Goal: Task Accomplishment & Management: Manage account settings

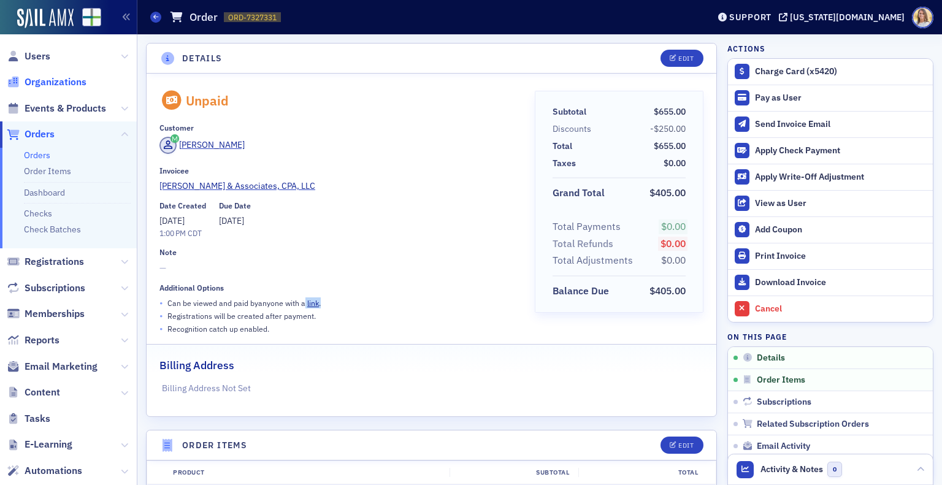
click at [76, 85] on span "Organizations" at bounding box center [56, 81] width 62 height 13
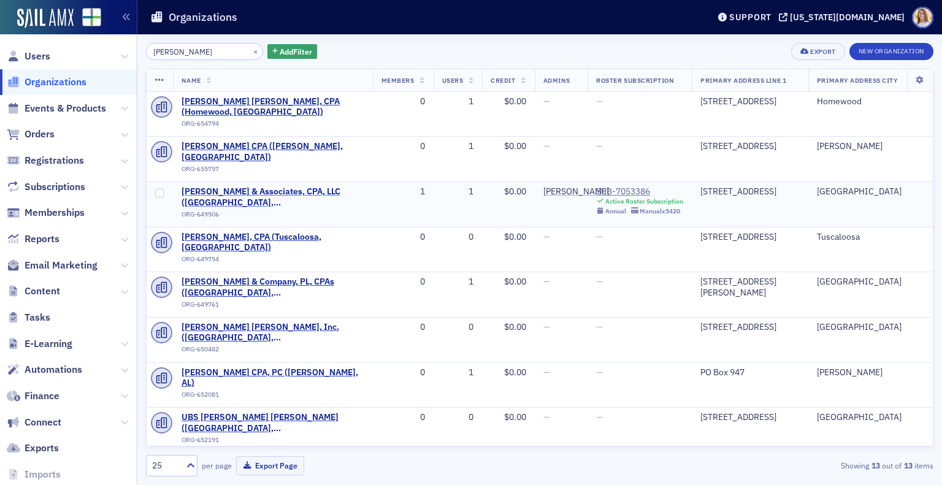
click at [262, 186] on span "[PERSON_NAME] & Associates, CPA, LLC ([GEOGRAPHIC_DATA], [GEOGRAPHIC_DATA])" at bounding box center [273, 196] width 183 height 21
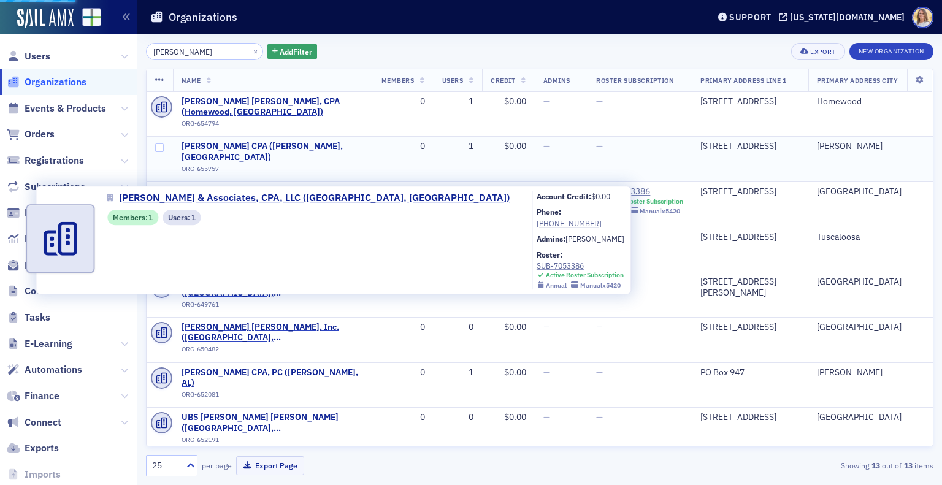
select select "US"
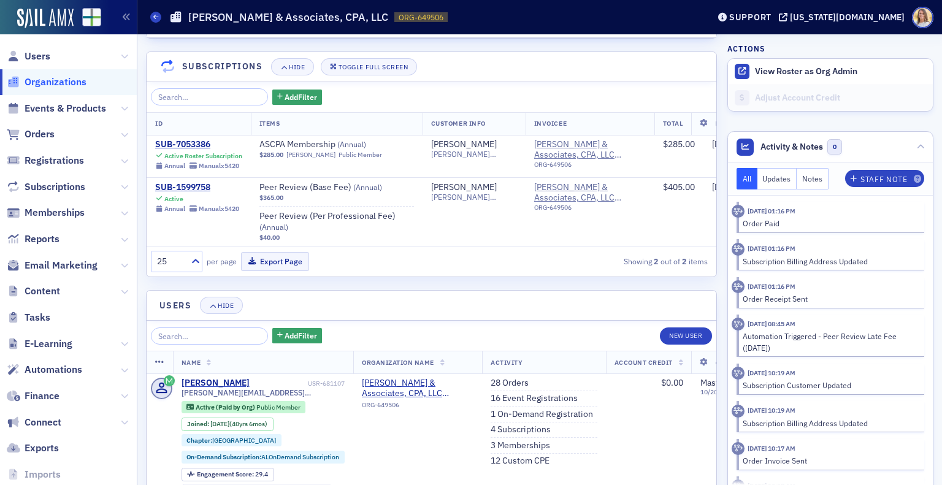
scroll to position [1279, 0]
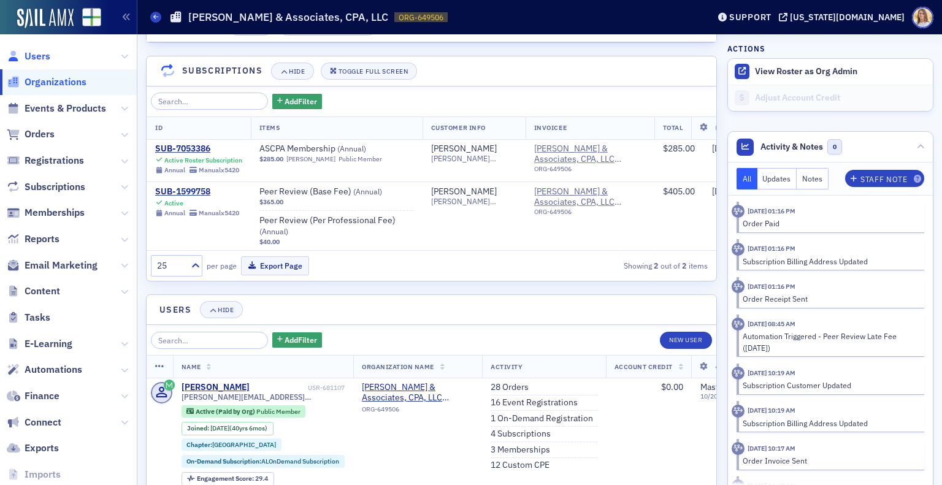
click at [39, 53] on span "Users" at bounding box center [38, 56] width 26 height 13
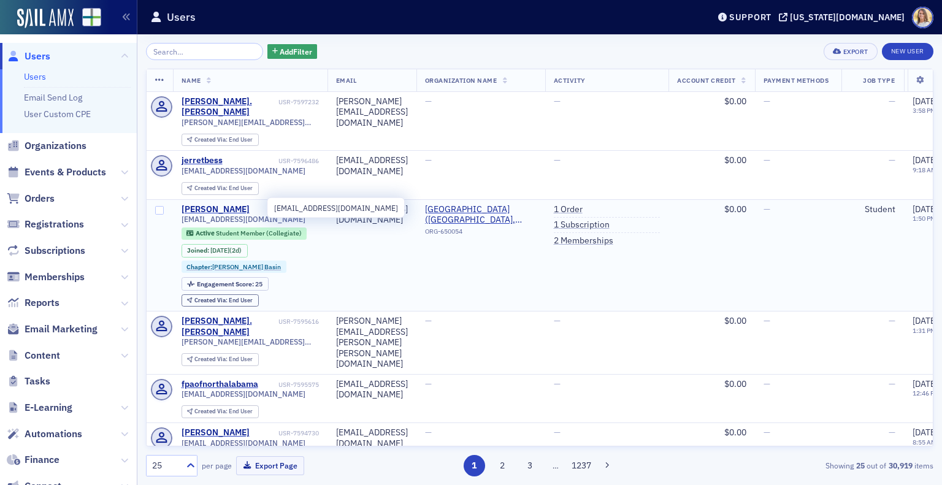
type input "r"
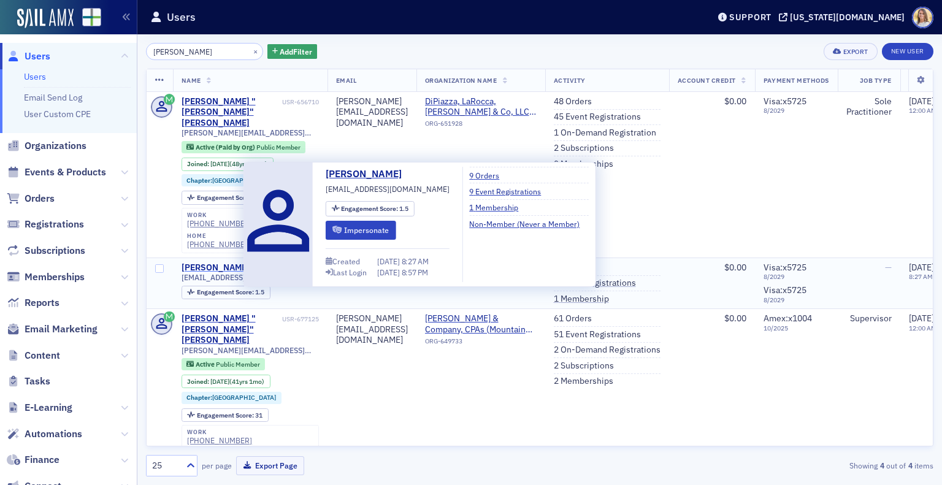
type input "[PERSON_NAME]"
click at [228, 262] on div "[PERSON_NAME]" at bounding box center [216, 267] width 68 height 11
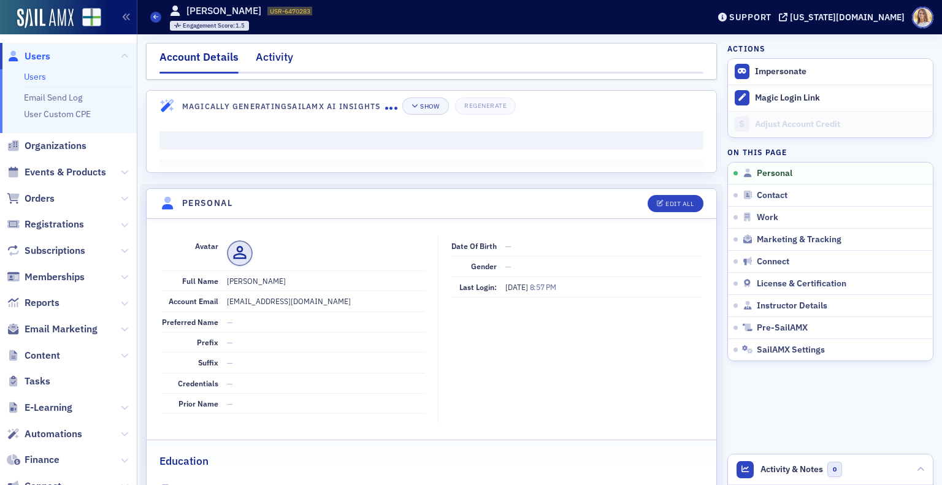
click at [281, 60] on div "Activity" at bounding box center [274, 60] width 37 height 23
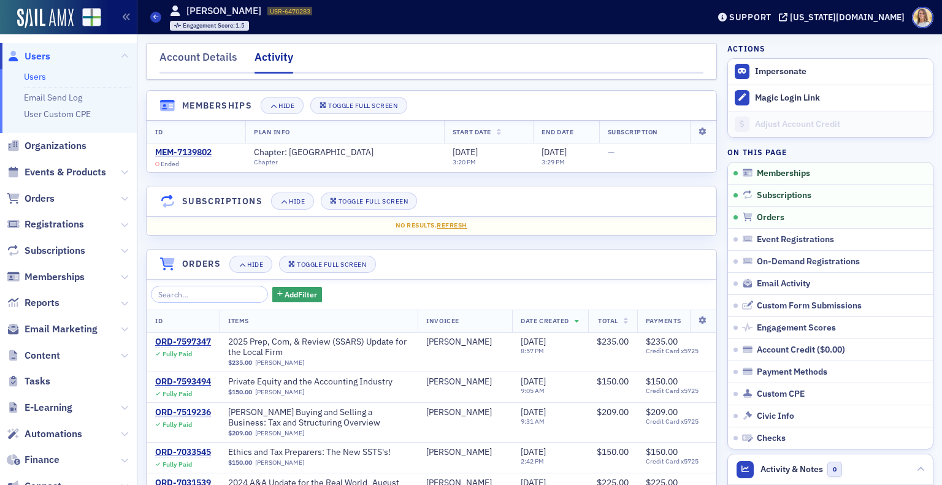
click at [34, 58] on span "Users" at bounding box center [38, 56] width 26 height 13
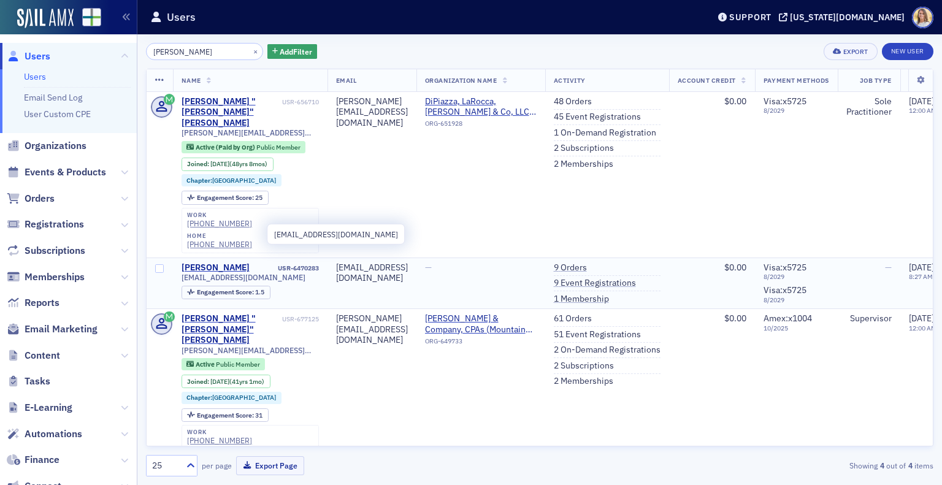
type input "[PERSON_NAME]"
click at [248, 273] on span "[EMAIL_ADDRESS][DOMAIN_NAME]" at bounding box center [244, 277] width 124 height 9
copy div "[EMAIL_ADDRESS][DOMAIN_NAME]"
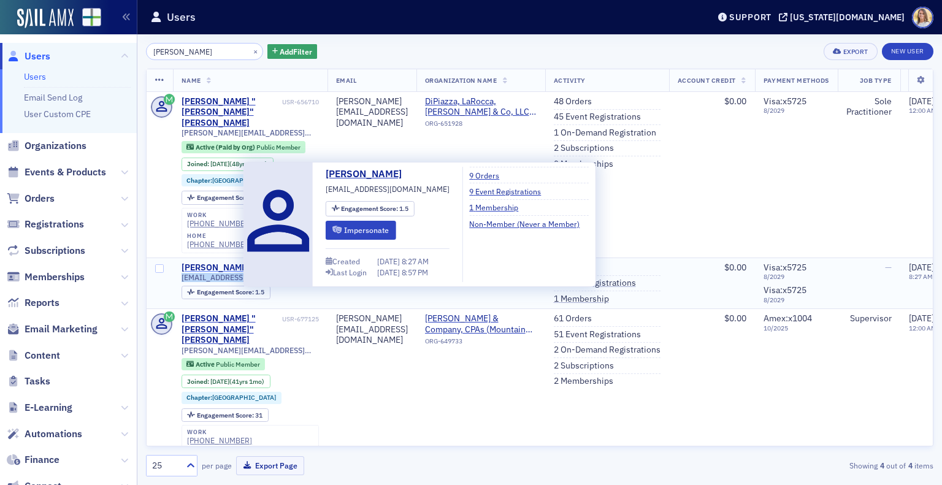
click at [229, 262] on div "[PERSON_NAME]" at bounding box center [216, 267] width 68 height 11
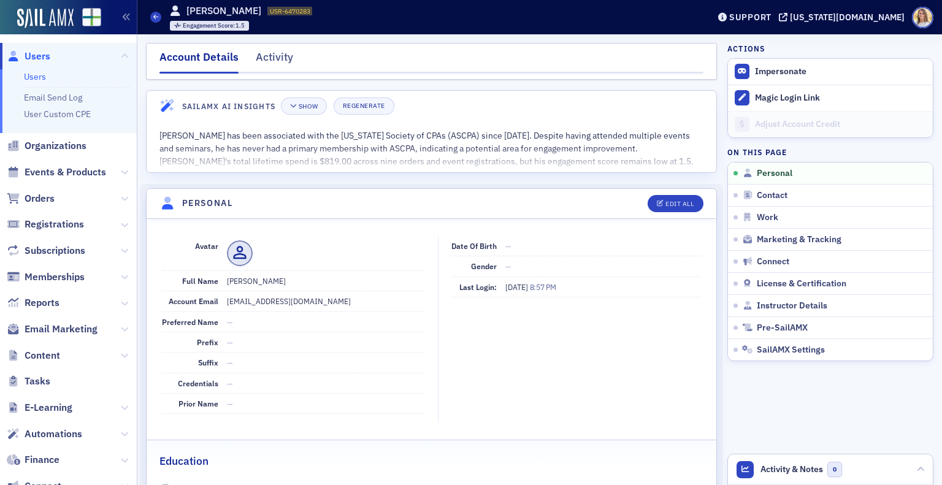
click at [297, 297] on dd "[EMAIL_ADDRESS][DOMAIN_NAME]" at bounding box center [326, 301] width 198 height 20
copy dd "[EMAIL_ADDRESS][DOMAIN_NAME]"
click at [670, 205] on div "Edit All" at bounding box center [679, 204] width 28 height 7
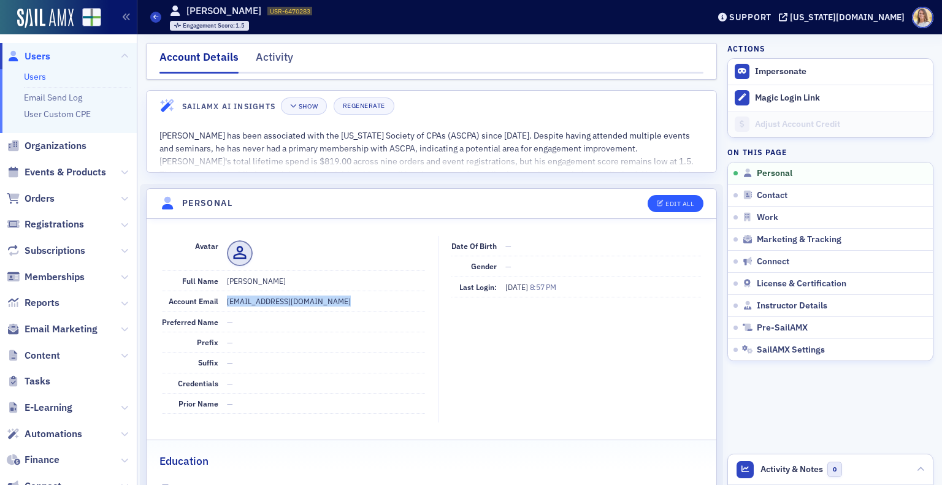
select select "US"
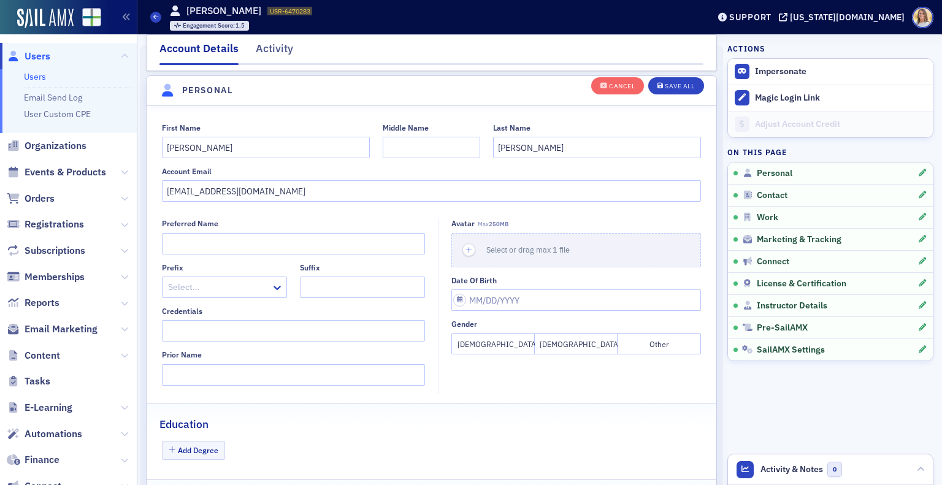
scroll to position [142, 0]
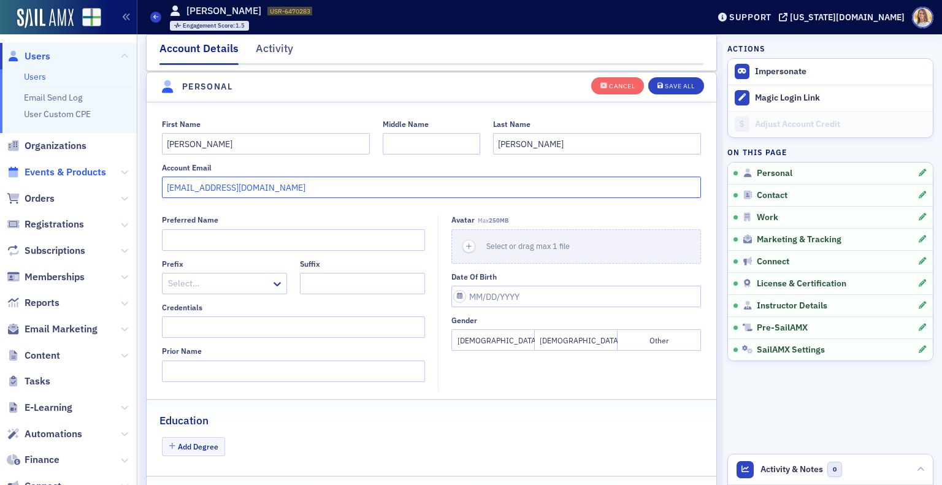
drag, startPoint x: 283, startPoint y: 182, endPoint x: 52, endPoint y: 172, distance: 231.4
click at [52, 172] on div "Users Users Email Send Log User Custom CPE Organizations Events & Products Orde…" at bounding box center [471, 242] width 942 height 485
click at [670, 90] on button "Save All" at bounding box center [675, 85] width 55 height 17
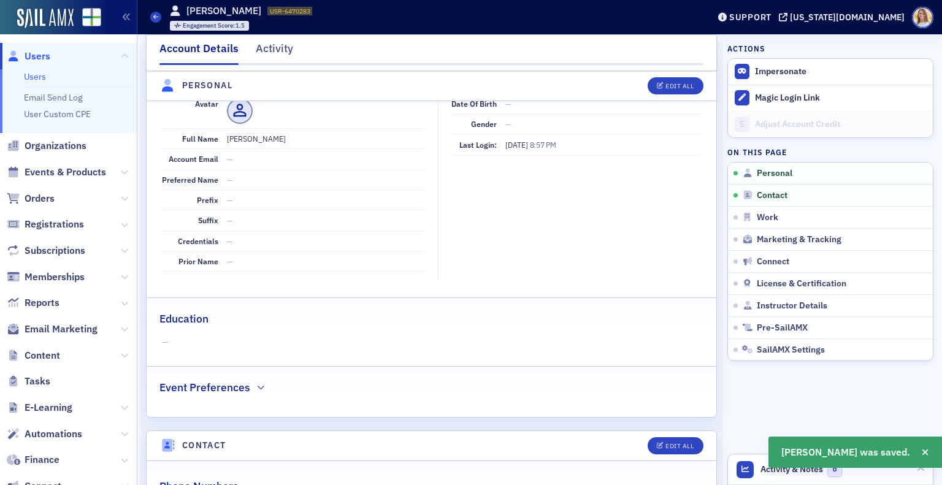
click at [42, 57] on span "Users" at bounding box center [38, 56] width 26 height 13
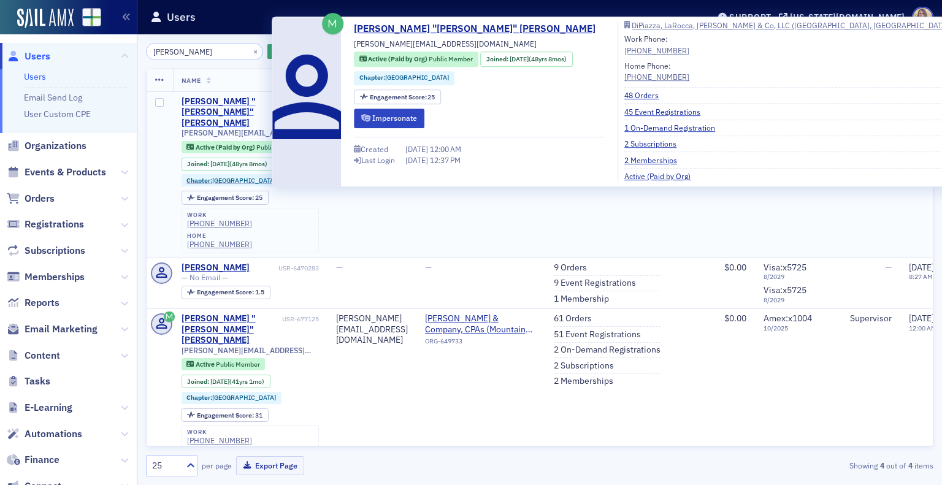
click at [254, 105] on div "[PERSON_NAME] "[PERSON_NAME]" [PERSON_NAME]" at bounding box center [231, 112] width 98 height 32
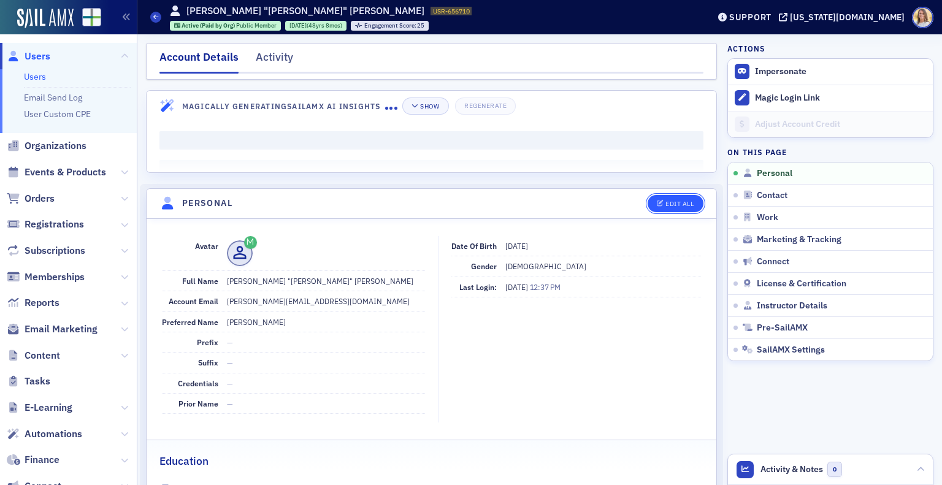
click at [670, 196] on button "Edit All" at bounding box center [675, 203] width 55 height 17
select select "US"
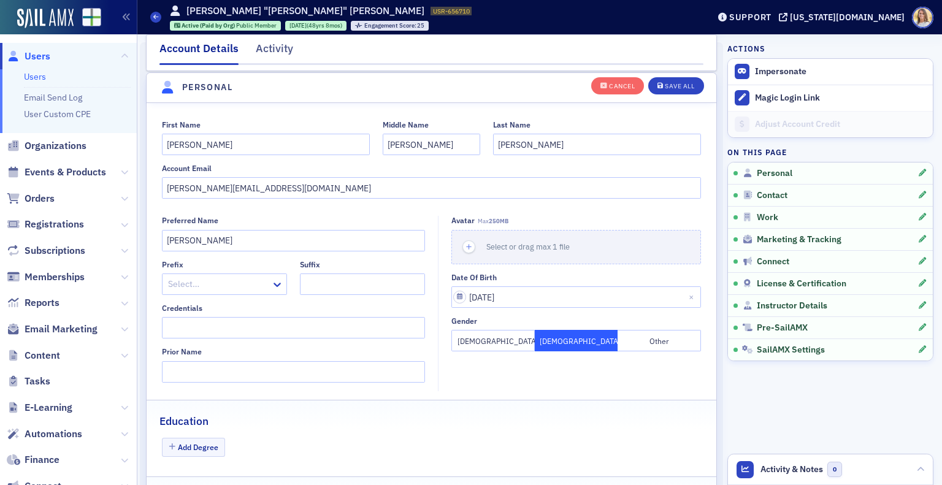
scroll to position [142, 0]
drag, startPoint x: 282, startPoint y: 183, endPoint x: 148, endPoint y: 184, distance: 134.3
click at [148, 184] on div "First Name [PERSON_NAME] Name [PERSON_NAME] Last Name [PERSON_NAME] Account Ema…" at bounding box center [432, 159] width 570 height 79
click at [232, 186] on input "[PERSON_NAME][EMAIL_ADDRESS][DOMAIN_NAME]" at bounding box center [432, 187] width 540 height 21
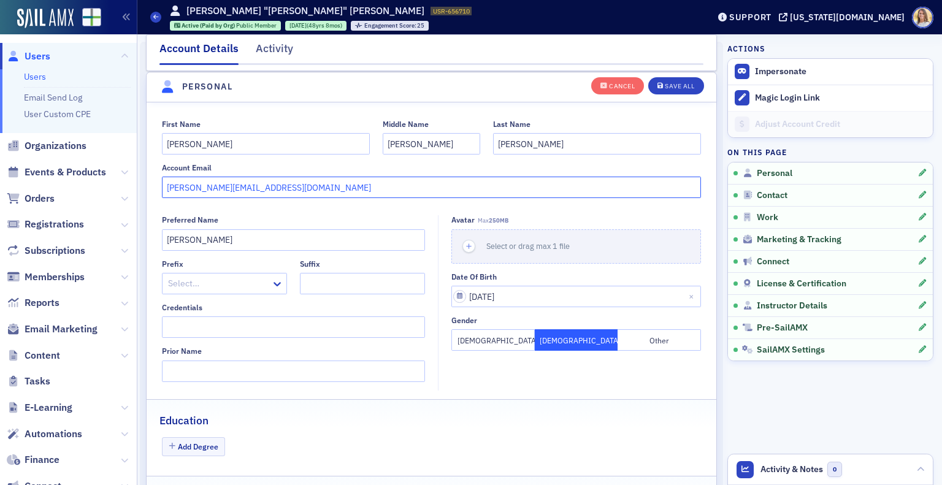
click at [232, 186] on input "[PERSON_NAME][EMAIL_ADDRESS][DOMAIN_NAME]" at bounding box center [432, 187] width 540 height 21
drag, startPoint x: 334, startPoint y: 197, endPoint x: 158, endPoint y: 182, distance: 176.6
click at [158, 182] on div "First Name [PERSON_NAME] Name [PERSON_NAME] Last Name [PERSON_NAME] Account Ema…" at bounding box center [432, 159] width 570 height 79
type input "[EMAIL_ADDRESS][DOMAIN_NAME]"
click at [683, 83] on div "Save All" at bounding box center [679, 86] width 29 height 7
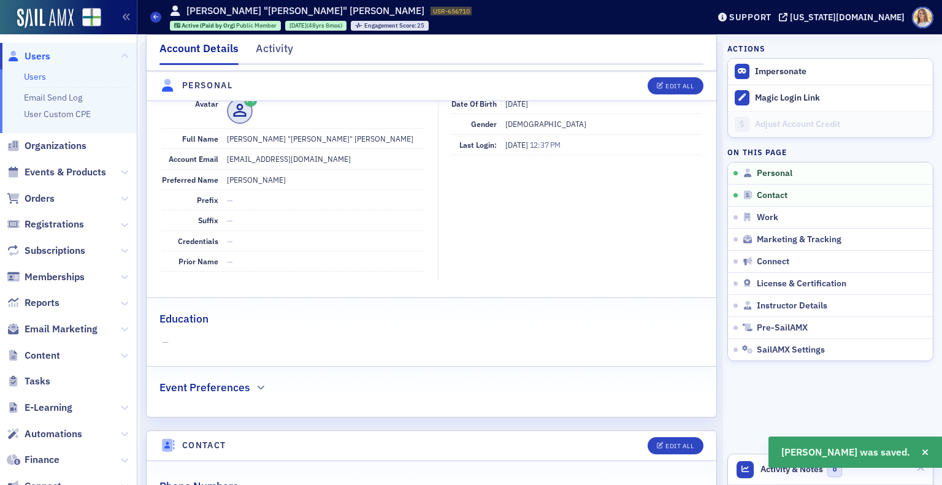
click at [265, 159] on dd "[EMAIL_ADDRESS][DOMAIN_NAME]" at bounding box center [326, 159] width 198 height 20
copy dd "[EMAIL_ADDRESS][DOMAIN_NAME]"
click at [40, 56] on span "Users" at bounding box center [38, 56] width 26 height 13
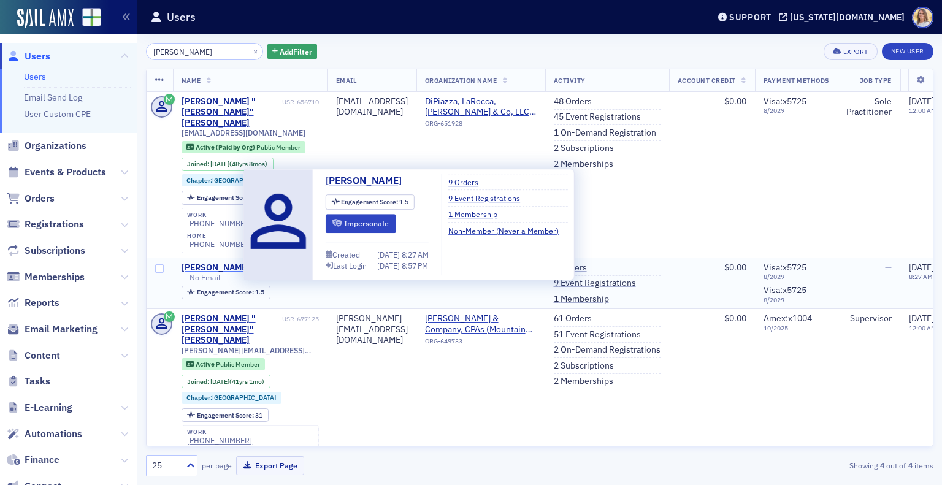
click at [234, 262] on div "[PERSON_NAME]" at bounding box center [216, 267] width 68 height 11
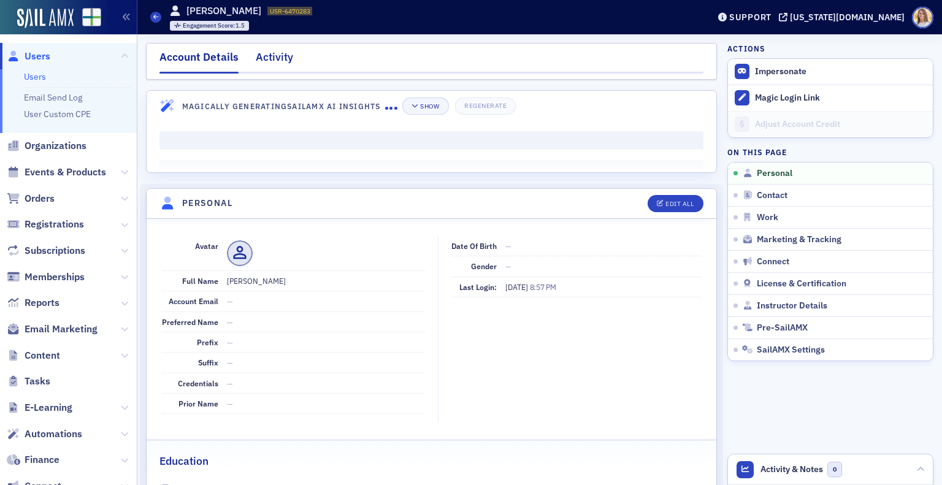
click at [277, 70] on div "Activity" at bounding box center [274, 60] width 37 height 23
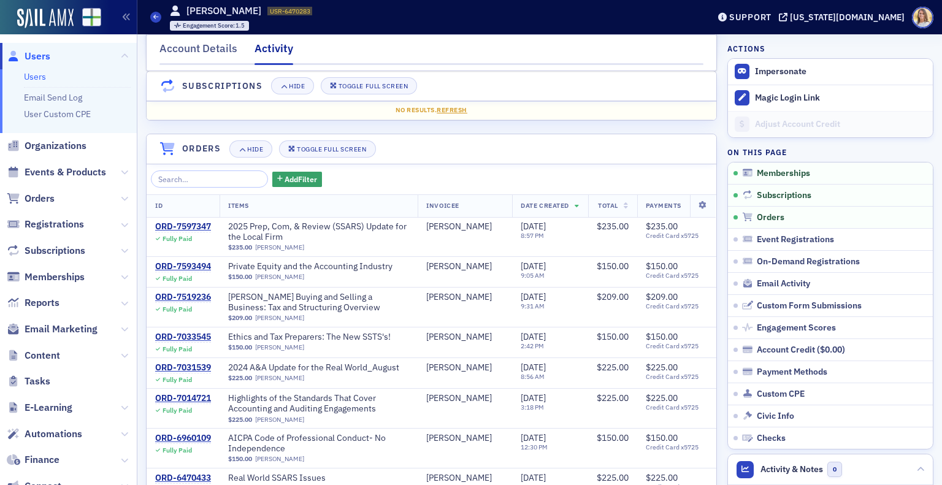
scroll to position [120, 0]
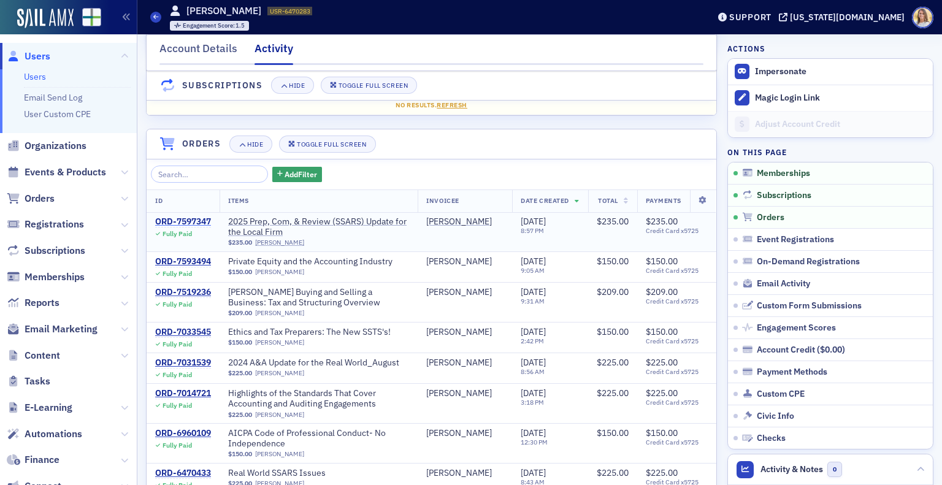
click at [179, 218] on div "ORD-7597347" at bounding box center [183, 221] width 56 height 11
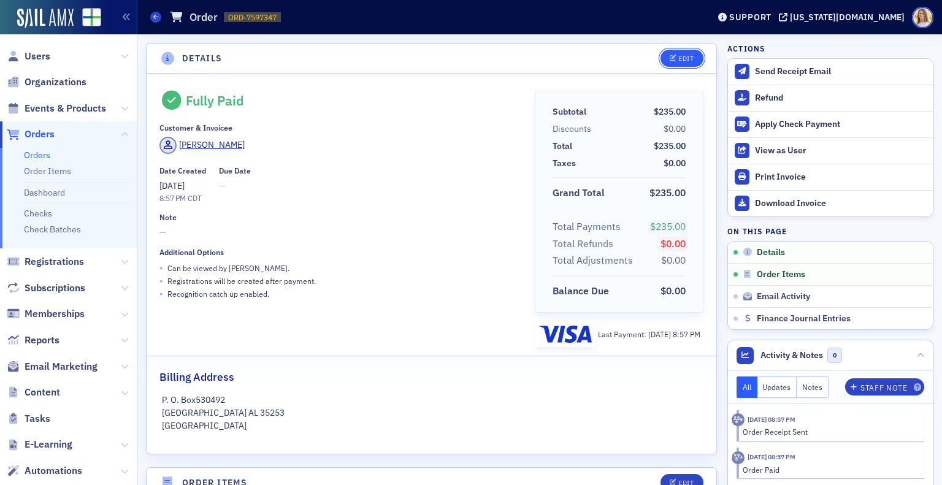
click at [678, 59] on div "Edit" at bounding box center [685, 58] width 15 height 7
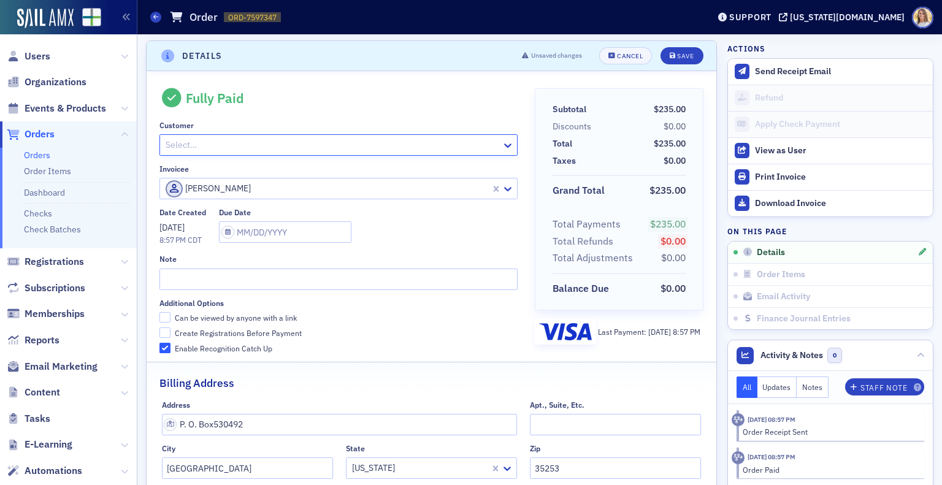
paste input "[EMAIL_ADDRESS][DOMAIN_NAME]"
type input "[EMAIL_ADDRESS][DOMAIN_NAME]"
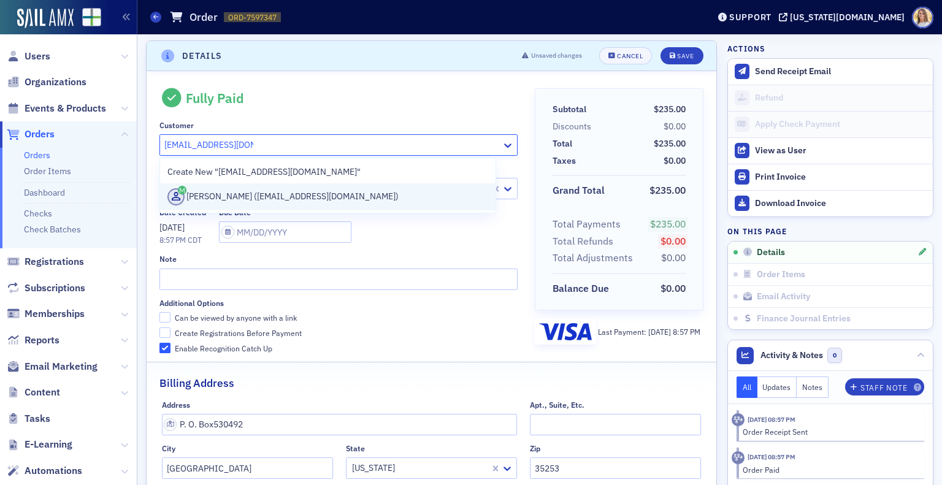
click at [390, 193] on div "[PERSON_NAME] ([EMAIL_ADDRESS][DOMAIN_NAME])" at bounding box center [327, 196] width 321 height 17
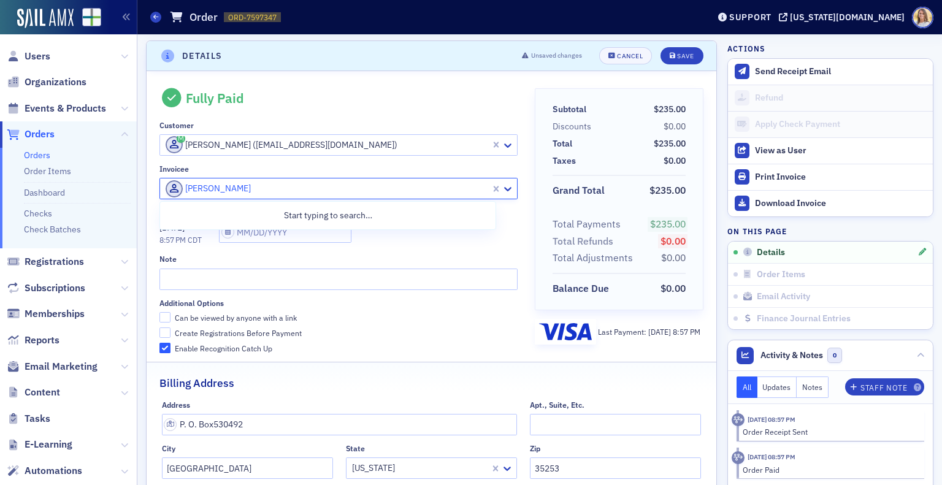
click at [491, 195] on div at bounding box center [504, 188] width 26 height 20
paste input "[EMAIL_ADDRESS][DOMAIN_NAME]"
type input "[EMAIL_ADDRESS][DOMAIN_NAME]"
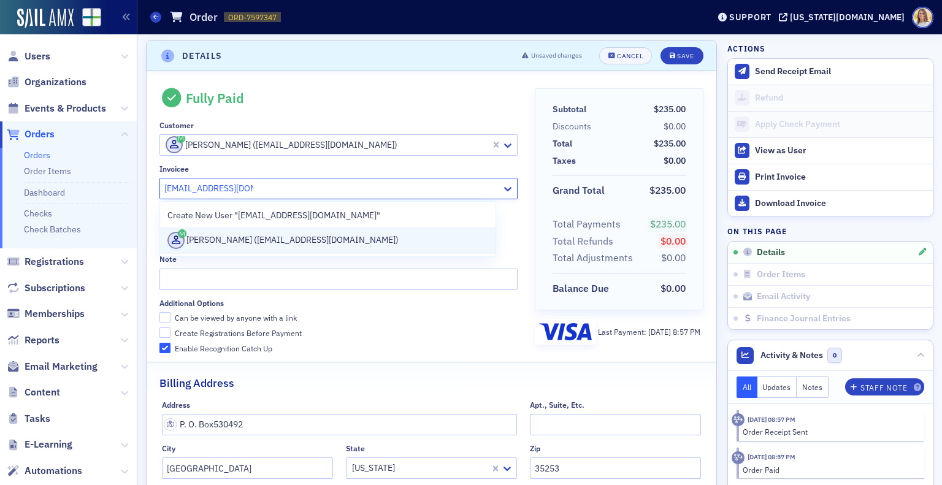
click at [409, 237] on div "[PERSON_NAME] ([EMAIL_ADDRESS][DOMAIN_NAME])" at bounding box center [327, 240] width 321 height 17
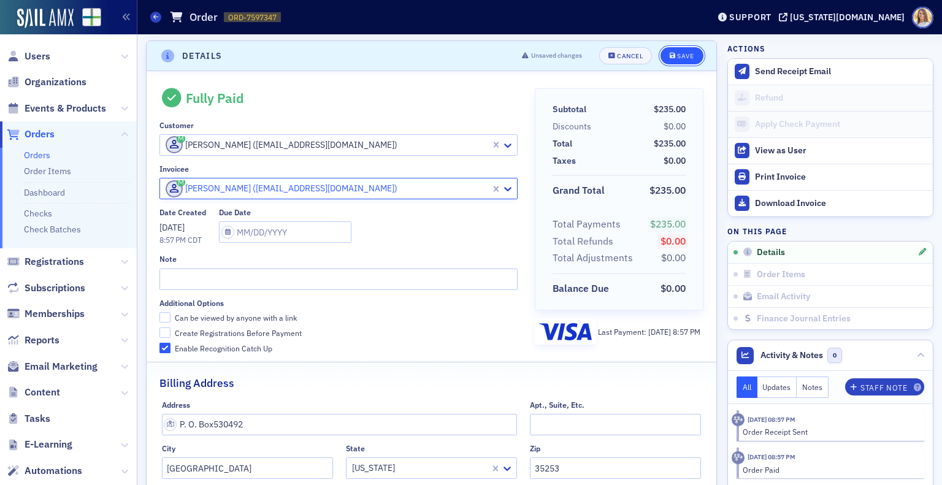
click at [679, 56] on div "Save" at bounding box center [685, 56] width 17 height 7
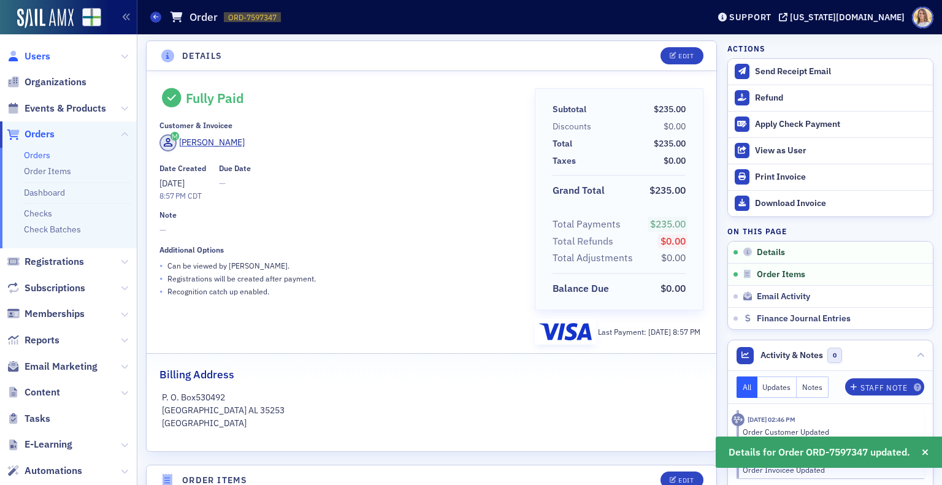
click at [39, 55] on span "Users" at bounding box center [38, 56] width 26 height 13
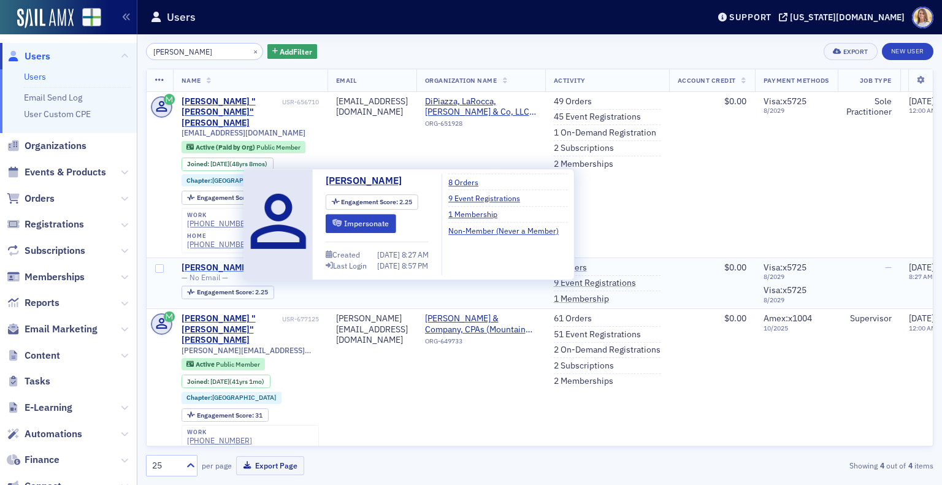
click at [231, 262] on div "[PERSON_NAME]" at bounding box center [216, 267] width 68 height 11
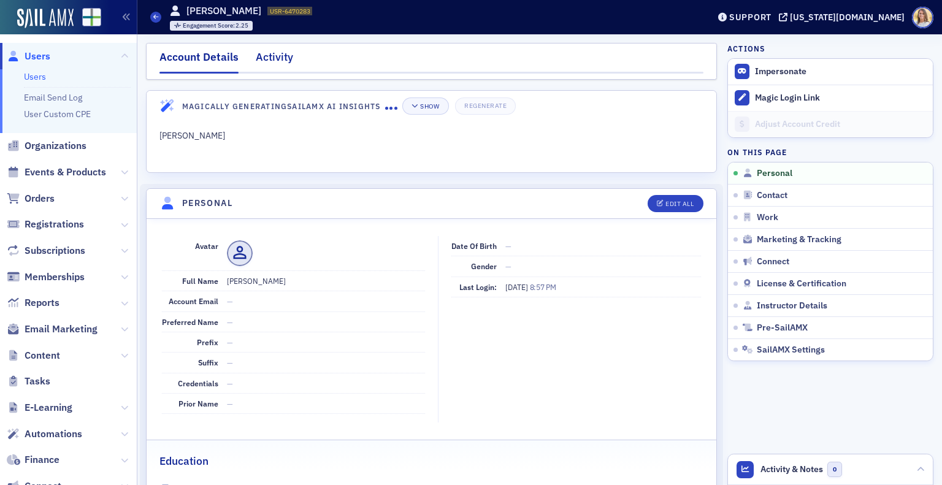
click at [275, 59] on div "Activity" at bounding box center [274, 60] width 37 height 23
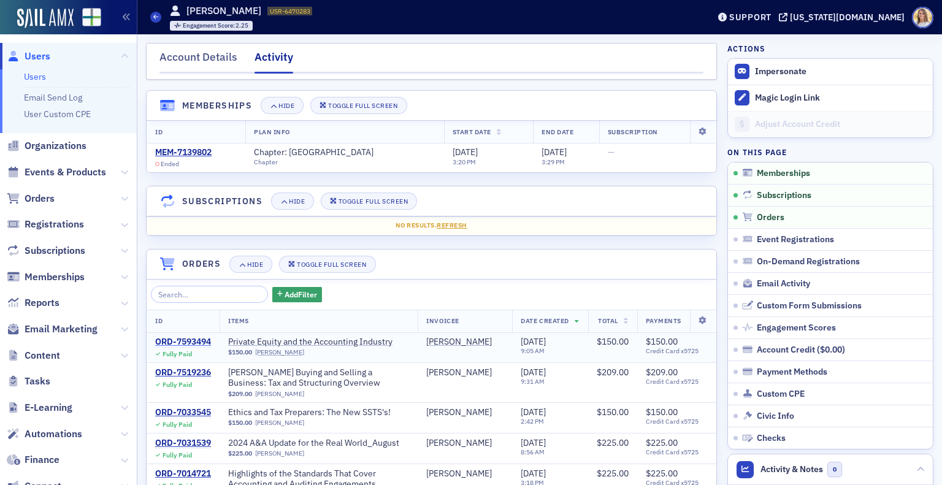
click at [202, 337] on div "ORD-7593494" at bounding box center [183, 342] width 56 height 11
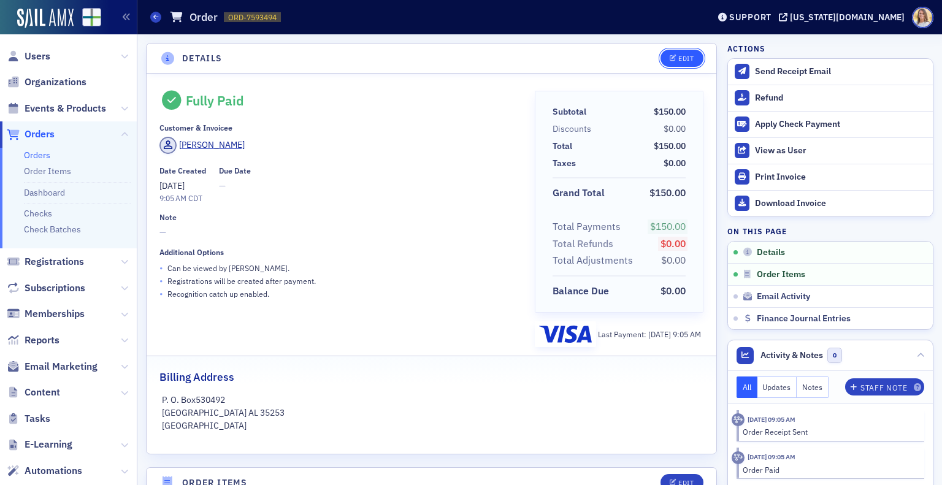
click at [678, 58] on div "Edit" at bounding box center [685, 58] width 15 height 7
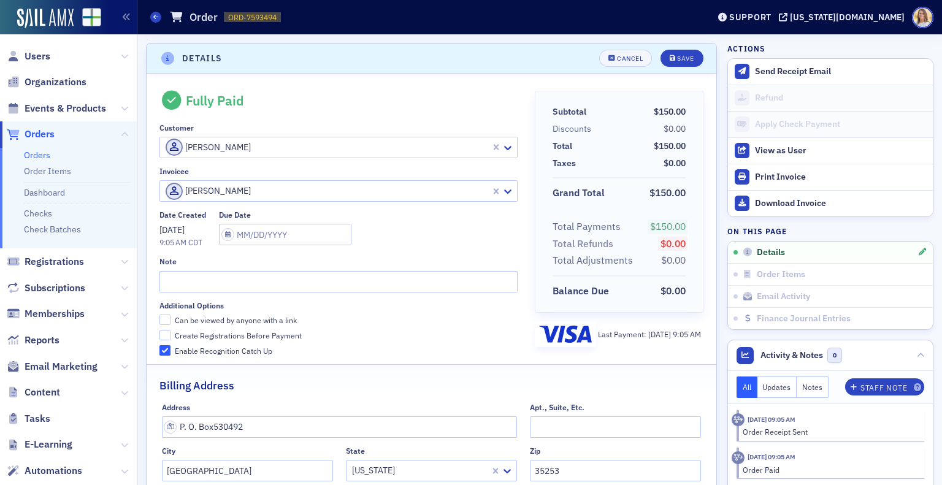
scroll to position [2, 0]
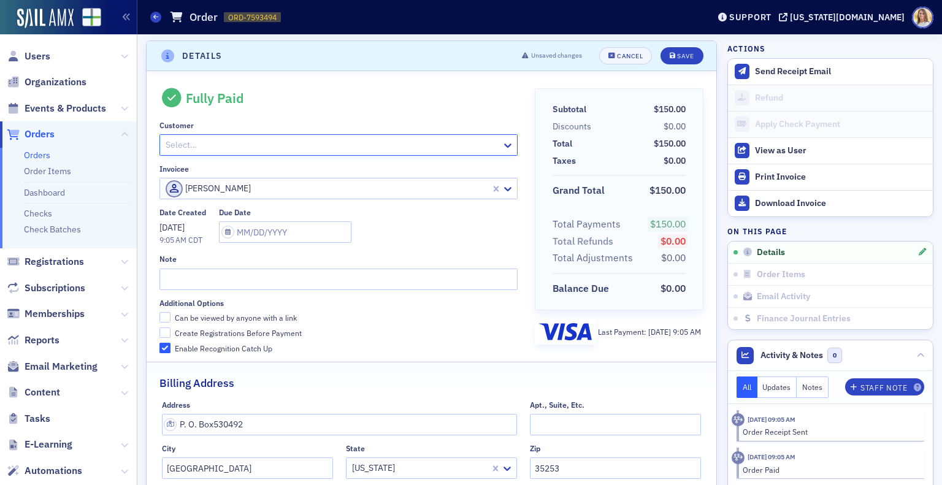
paste input "[EMAIL_ADDRESS][DOMAIN_NAME]"
type input "[EMAIL_ADDRESS][DOMAIN_NAME]"
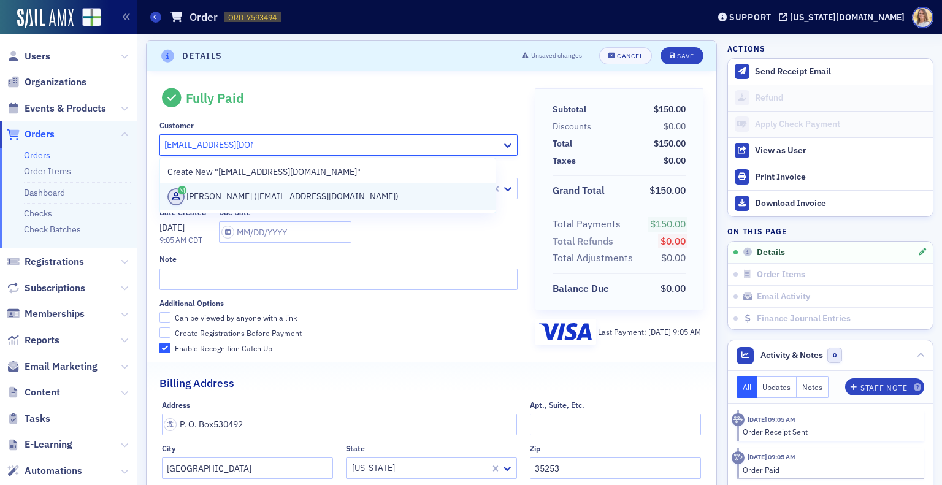
click at [367, 197] on div "[PERSON_NAME] ([EMAIL_ADDRESS][DOMAIN_NAME])" at bounding box center [327, 196] width 321 height 17
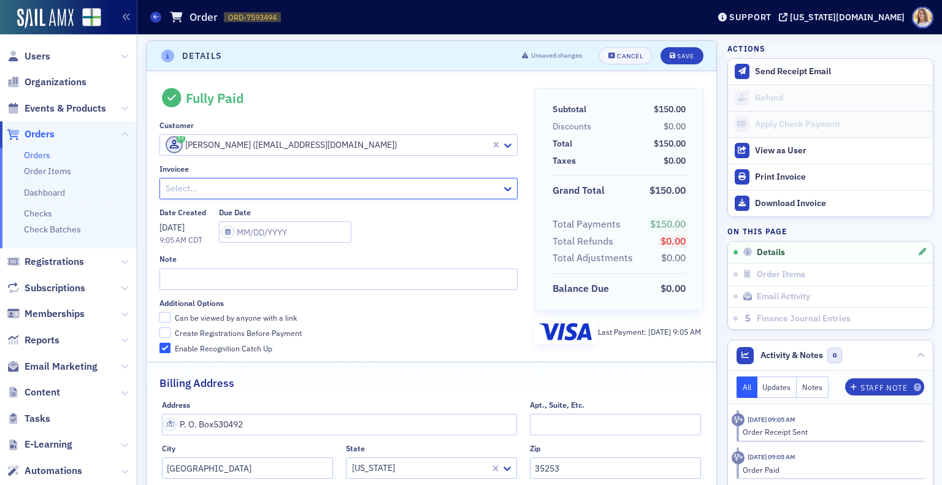
paste input "[EMAIL_ADDRESS][DOMAIN_NAME]"
type input "[EMAIL_ADDRESS][DOMAIN_NAME]"
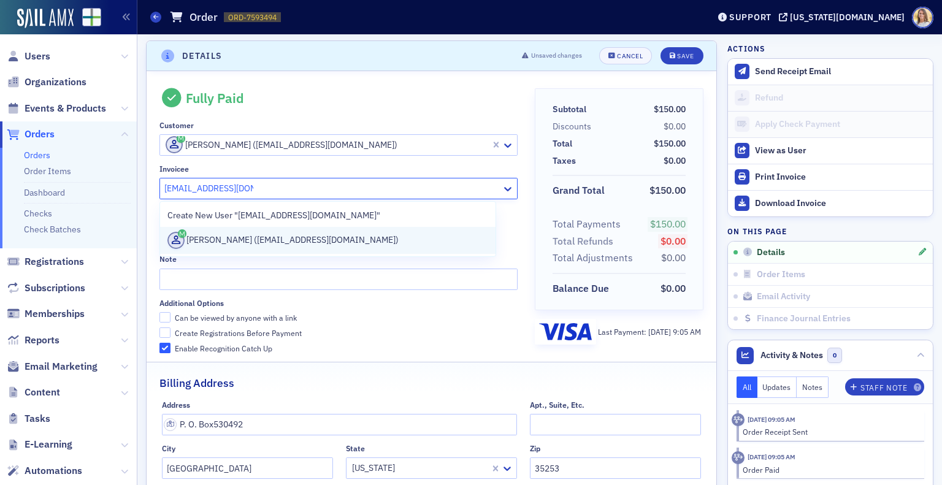
click at [378, 235] on div "[PERSON_NAME] ([EMAIL_ADDRESS][DOMAIN_NAME])" at bounding box center [327, 240] width 321 height 17
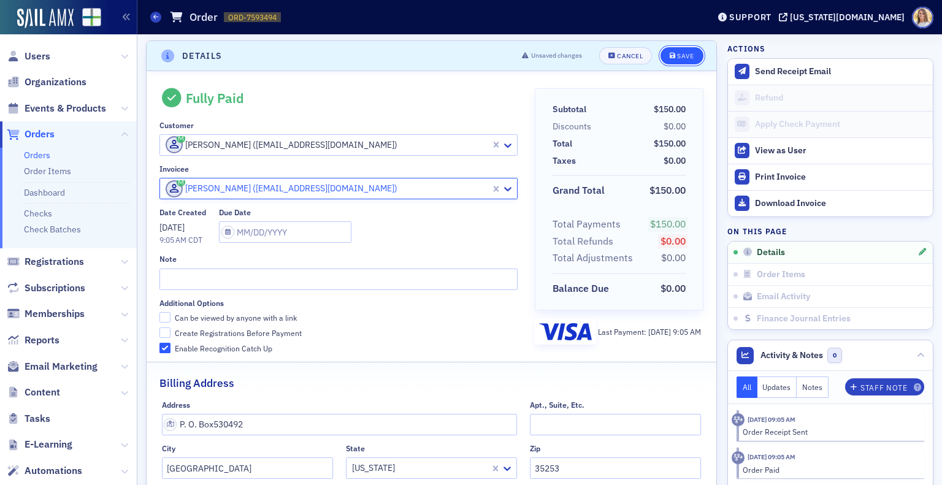
click at [677, 57] on div "Save" at bounding box center [685, 56] width 17 height 7
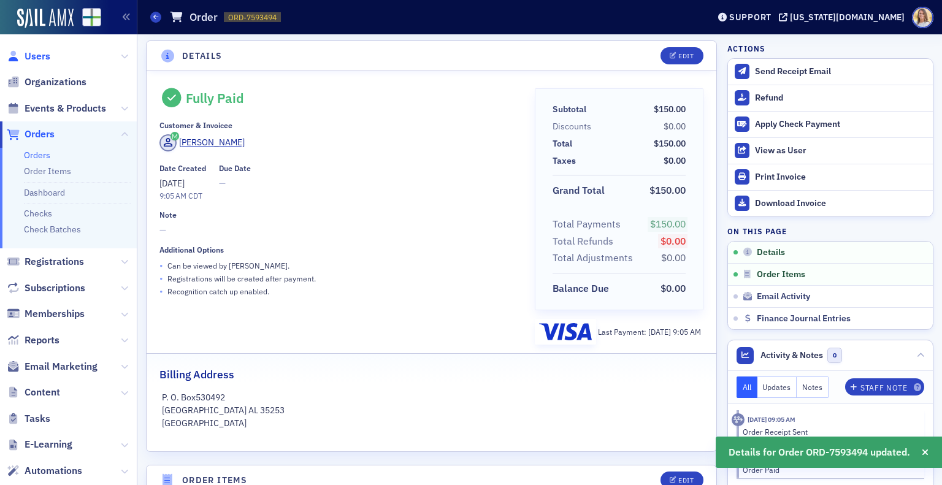
click at [32, 57] on span "Users" at bounding box center [38, 56] width 26 height 13
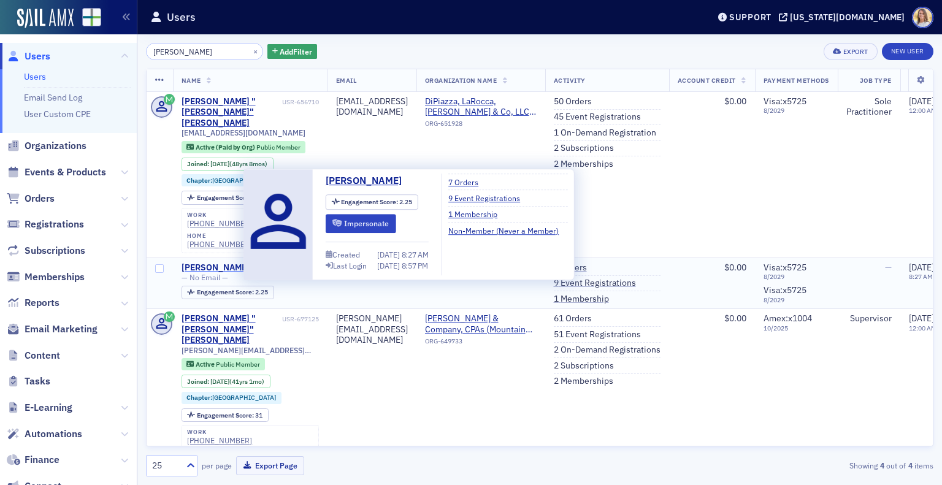
click at [228, 262] on div "[PERSON_NAME]" at bounding box center [216, 267] width 68 height 11
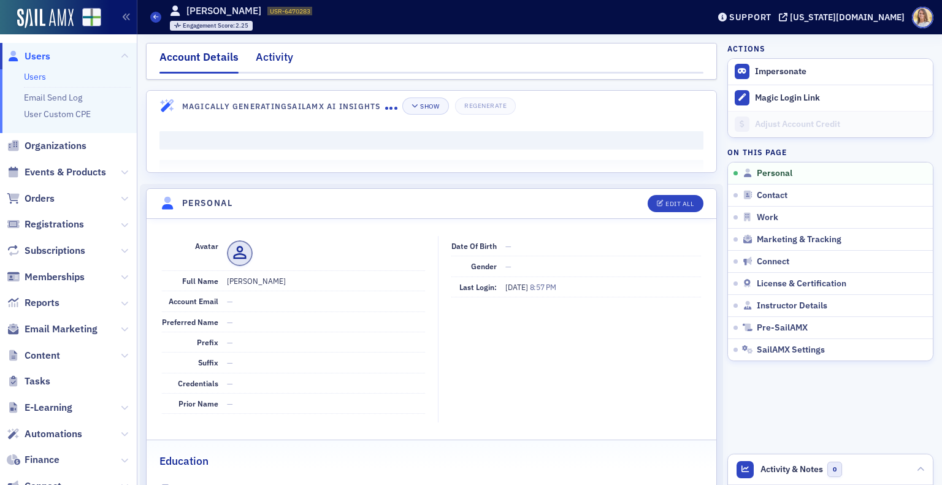
click at [273, 53] on div "Activity" at bounding box center [274, 60] width 37 height 23
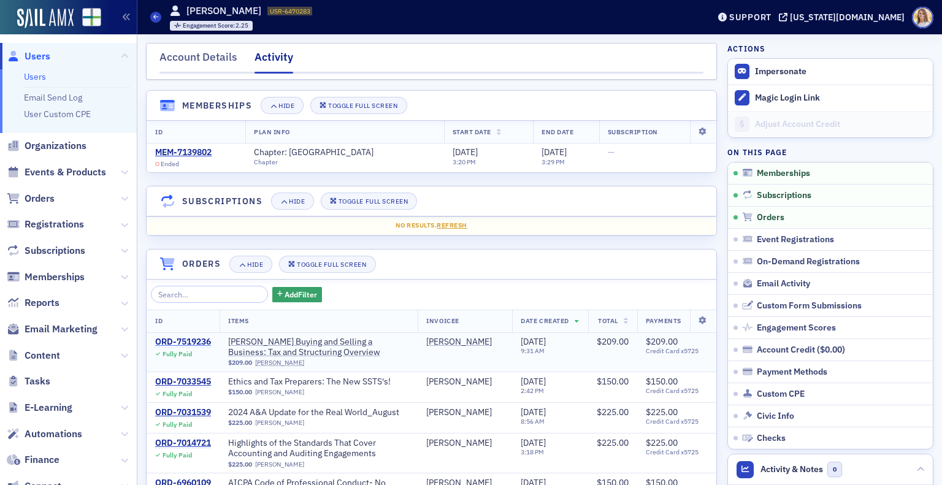
click at [204, 340] on div "ORD-7519236" at bounding box center [183, 342] width 56 height 11
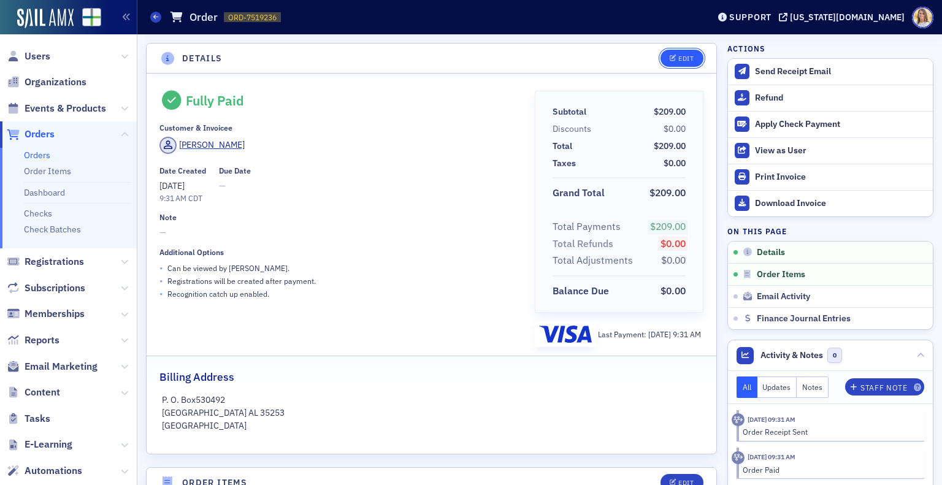
click at [687, 64] on button "Edit" at bounding box center [681, 58] width 42 height 17
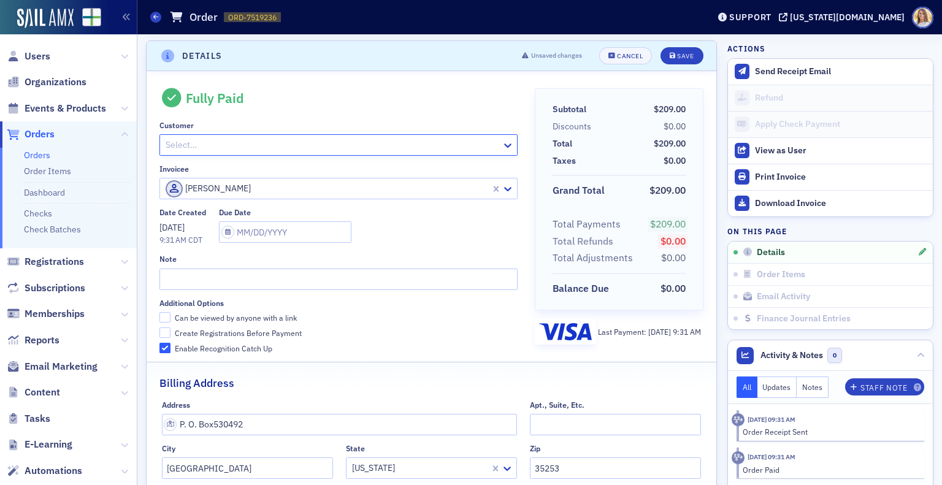
paste input "[EMAIL_ADDRESS][DOMAIN_NAME]"
type input "[EMAIL_ADDRESS][DOMAIN_NAME]"
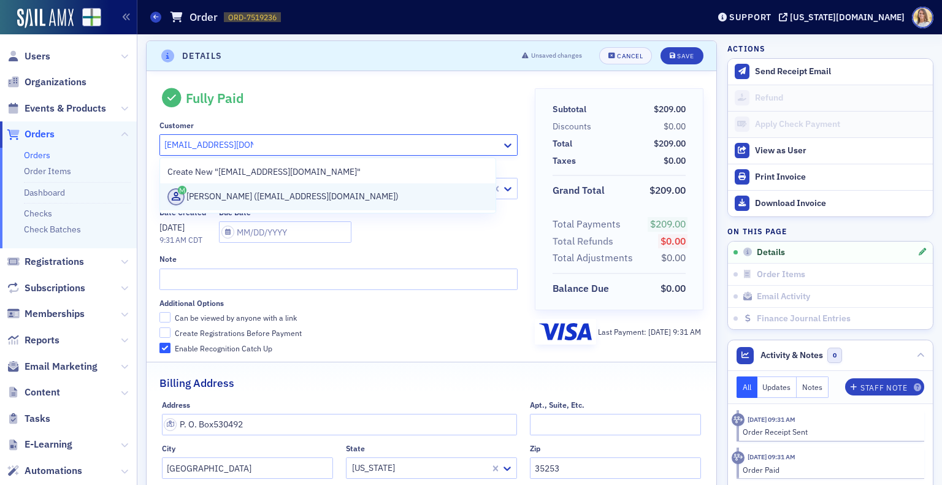
click at [319, 194] on div "[PERSON_NAME] ([EMAIL_ADDRESS][DOMAIN_NAME])" at bounding box center [327, 196] width 321 height 17
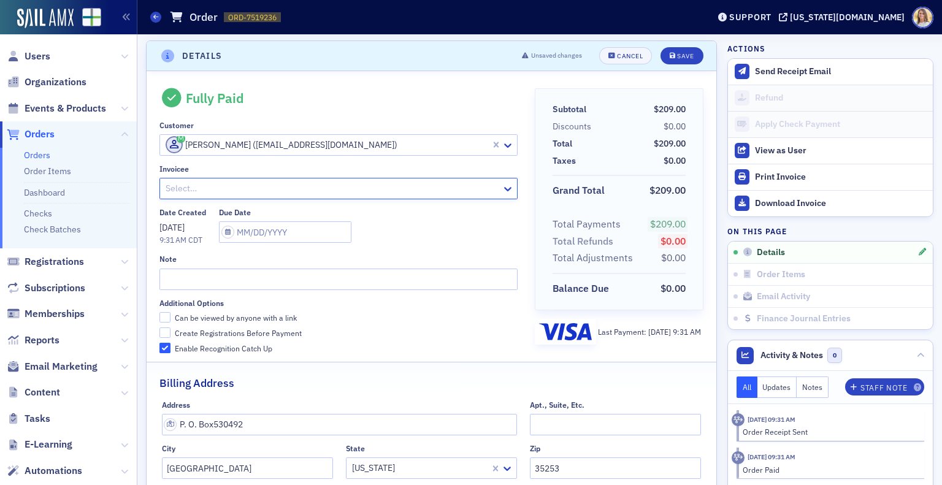
paste input "[EMAIL_ADDRESS][DOMAIN_NAME]"
type input "[EMAIL_ADDRESS][DOMAIN_NAME]"
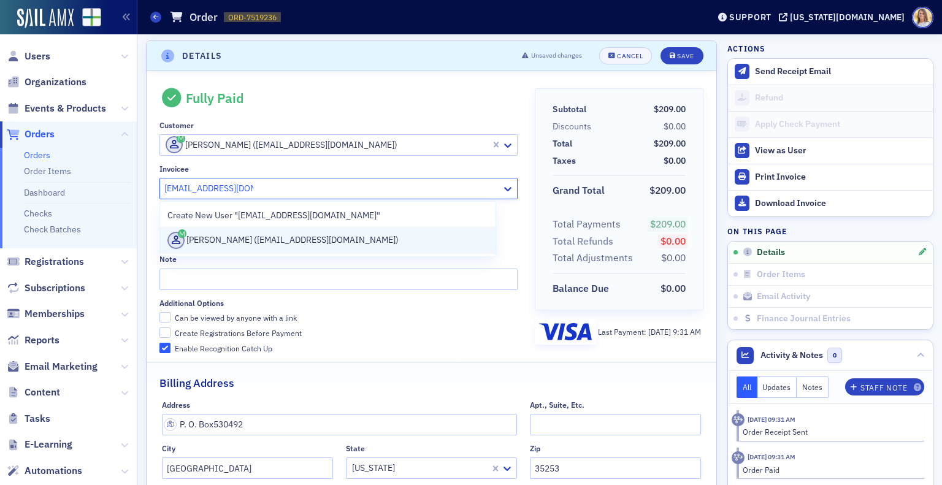
click at [419, 240] on div "[PERSON_NAME] ([EMAIL_ADDRESS][DOMAIN_NAME])" at bounding box center [327, 240] width 321 height 17
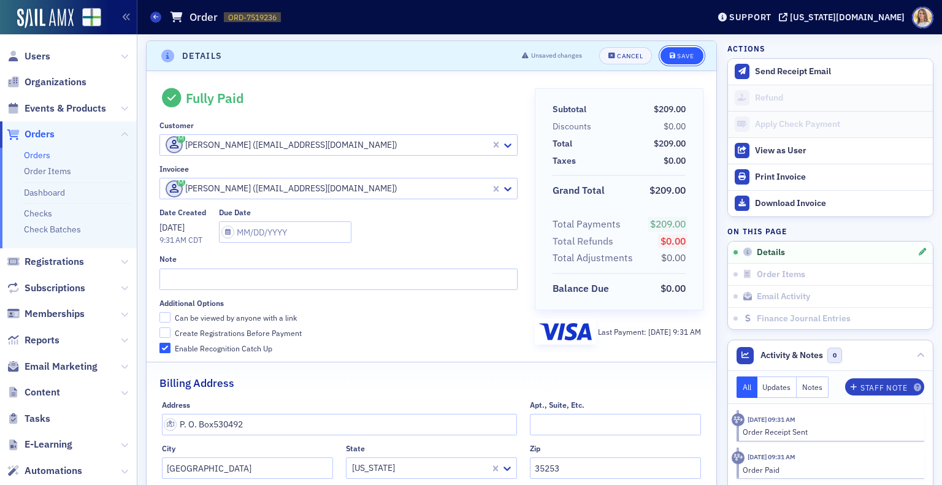
click at [670, 58] on span "Save" at bounding box center [682, 56] width 24 height 7
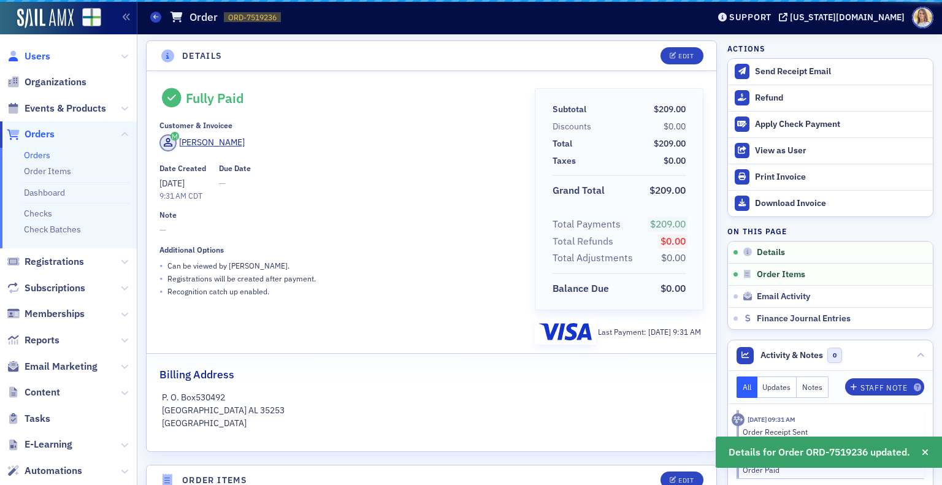
click at [35, 56] on span "Users" at bounding box center [38, 56] width 26 height 13
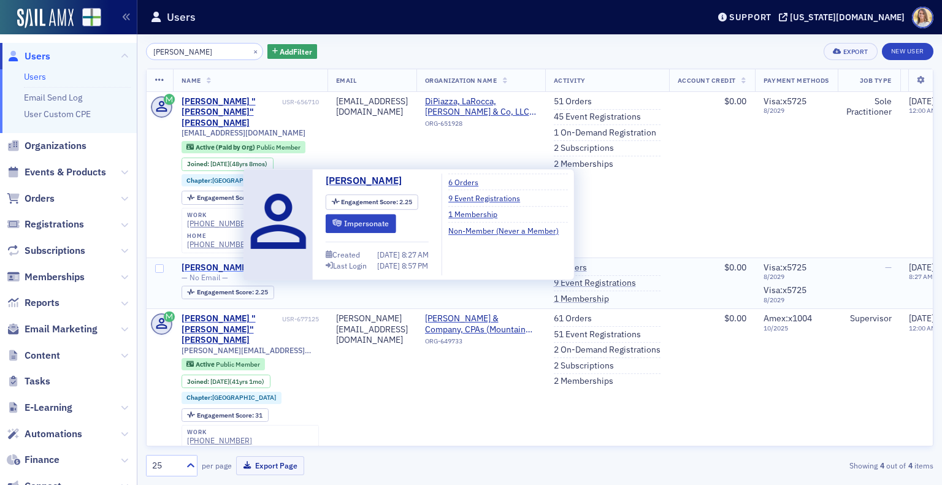
click at [227, 262] on div "[PERSON_NAME]" at bounding box center [216, 267] width 68 height 11
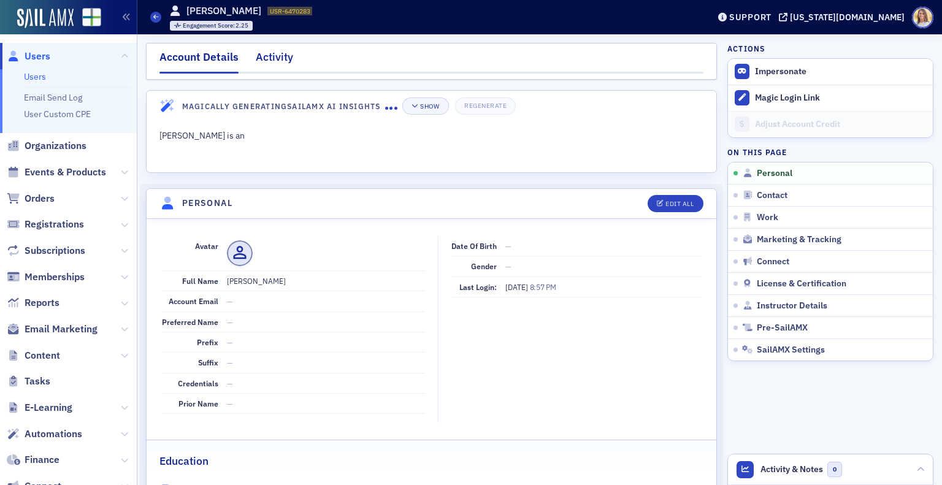
click at [283, 63] on div "Activity" at bounding box center [274, 60] width 37 height 23
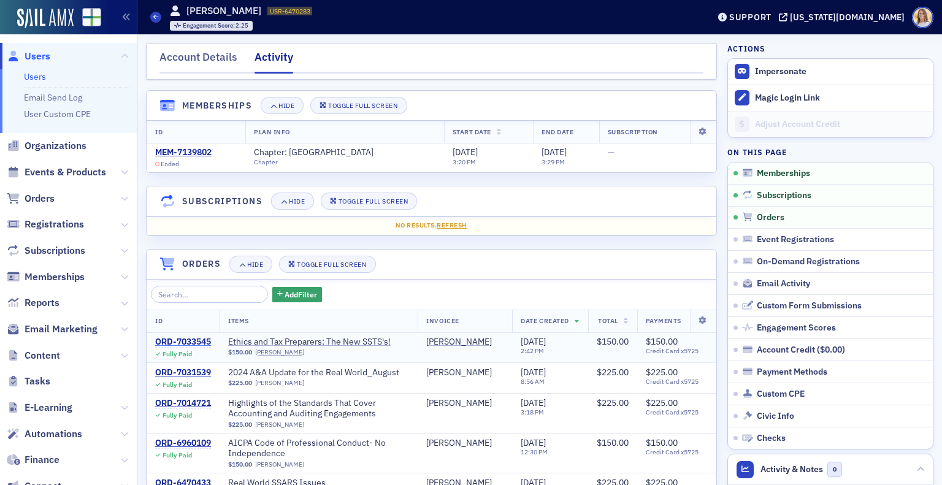
click at [196, 342] on div "ORD-7033545" at bounding box center [183, 342] width 56 height 11
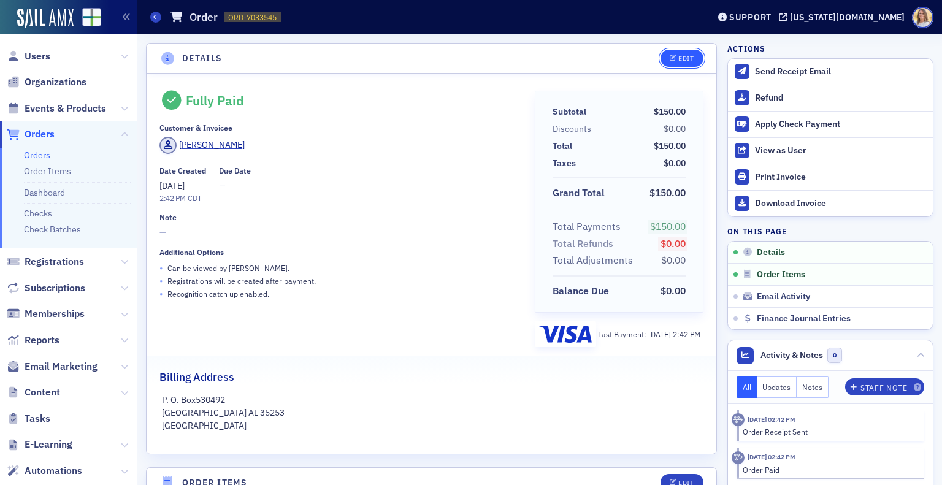
click at [670, 60] on span "Edit" at bounding box center [682, 58] width 24 height 7
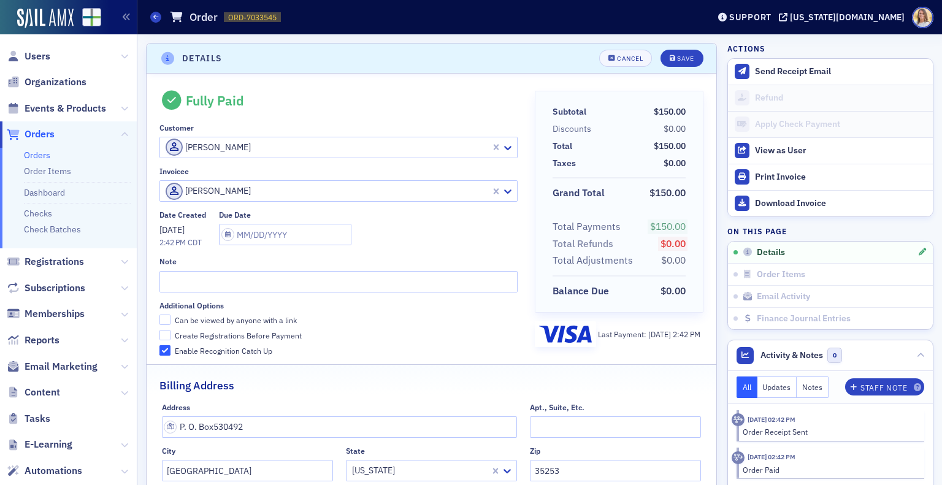
scroll to position [2, 0]
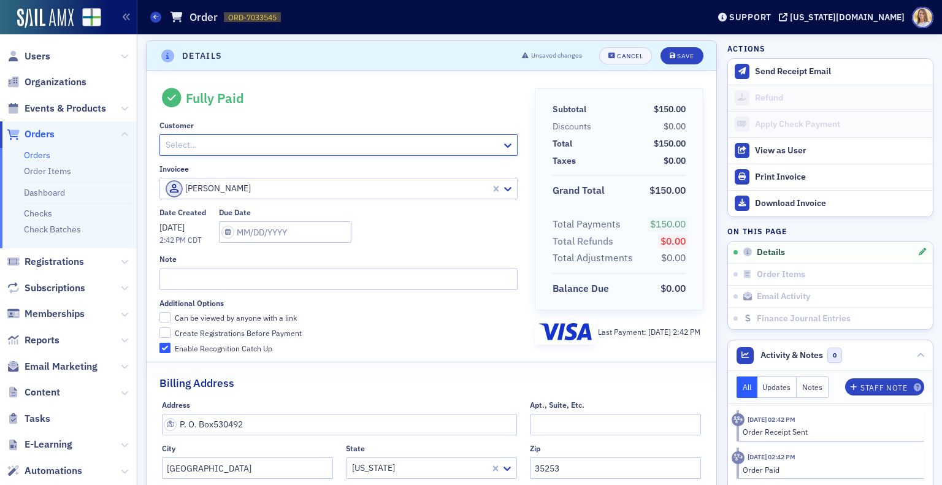
paste input "[EMAIL_ADDRESS][DOMAIN_NAME]"
type input "[EMAIL_ADDRESS][DOMAIN_NAME]"
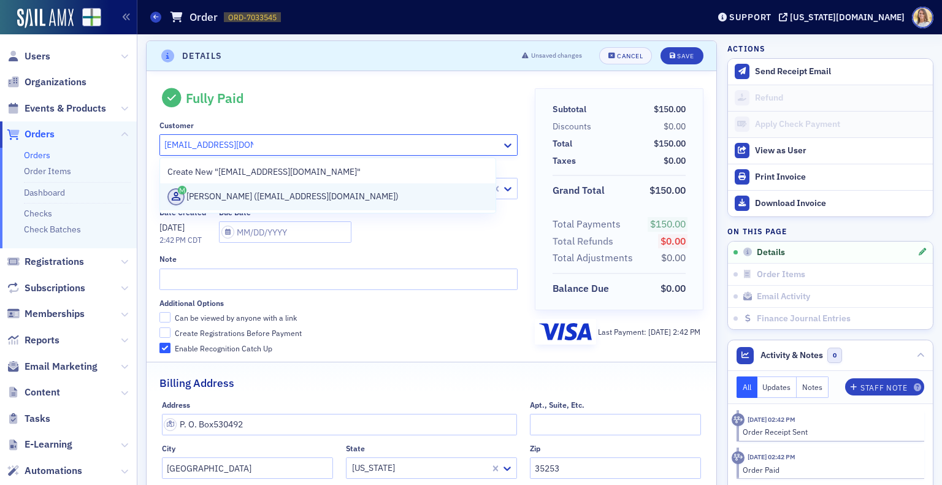
click at [395, 198] on div "[PERSON_NAME] ([EMAIL_ADDRESS][DOMAIN_NAME])" at bounding box center [327, 196] width 321 height 17
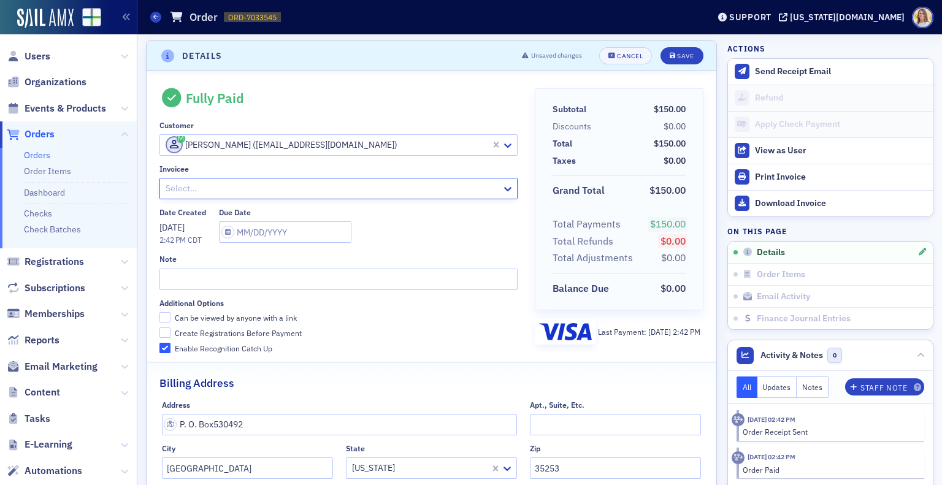
paste input "[EMAIL_ADDRESS][DOMAIN_NAME]"
type input "[EMAIL_ADDRESS][DOMAIN_NAME]"
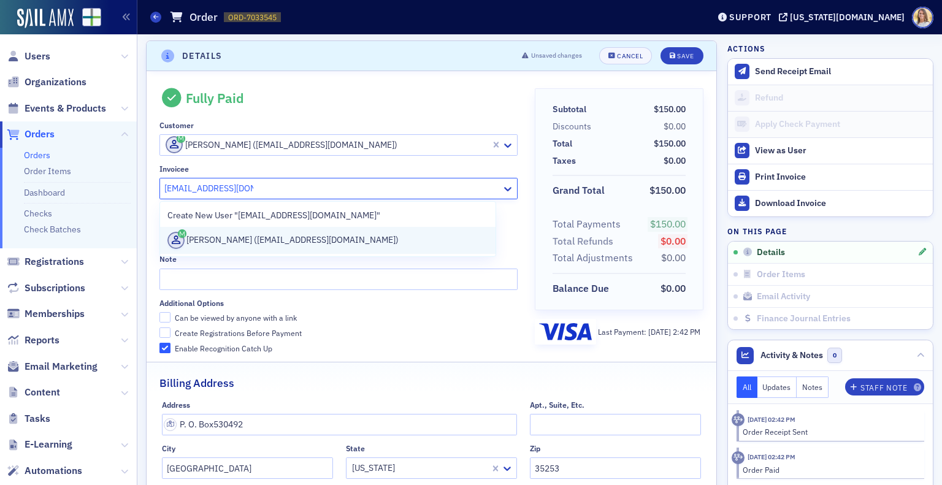
click at [372, 244] on div "[PERSON_NAME] ([EMAIL_ADDRESS][DOMAIN_NAME])" at bounding box center [327, 240] width 321 height 17
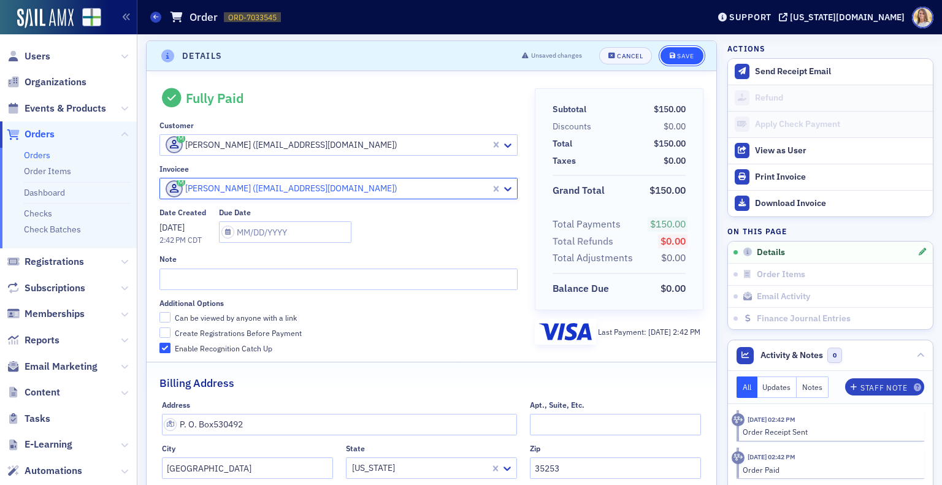
click at [677, 53] on div "Save" at bounding box center [685, 56] width 17 height 7
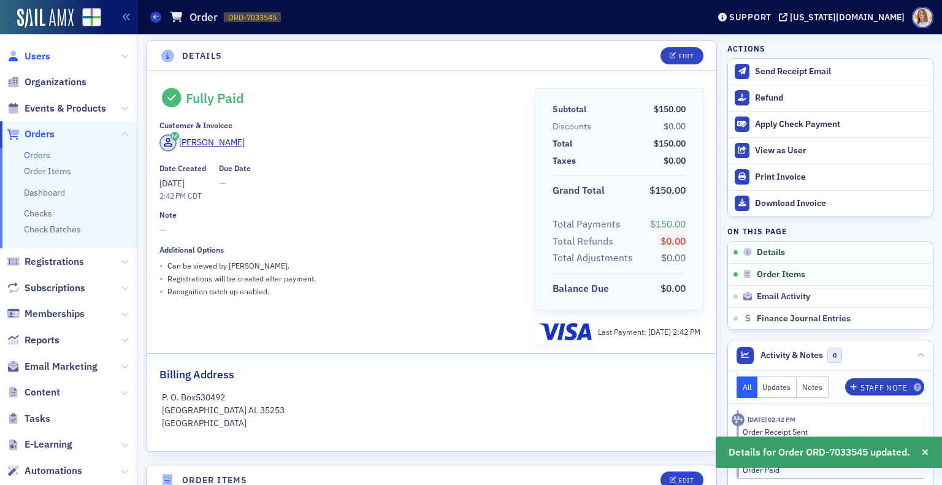
click at [41, 54] on span "Users" at bounding box center [38, 56] width 26 height 13
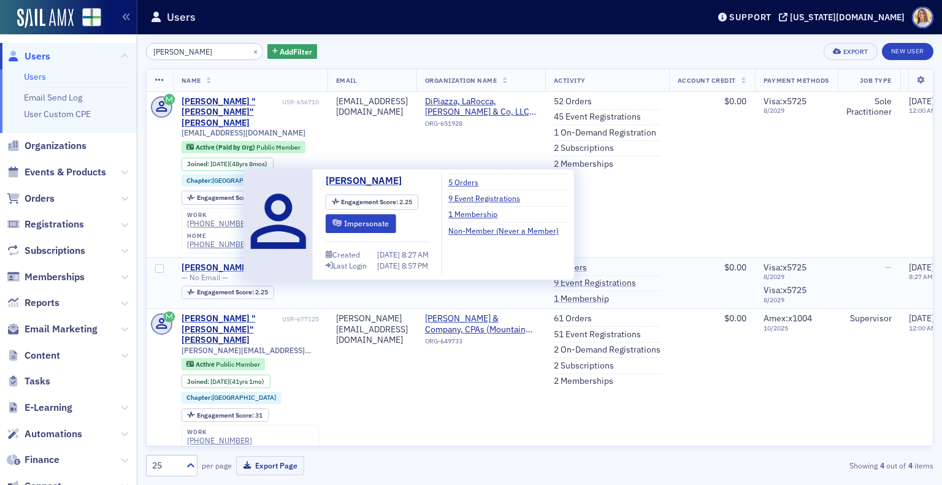
click at [239, 262] on div "[PERSON_NAME]" at bounding box center [216, 267] width 68 height 11
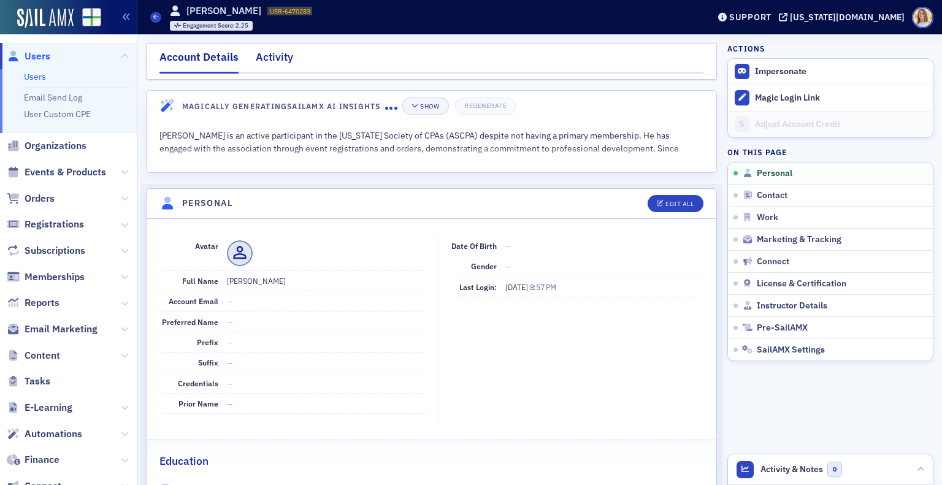
click at [275, 52] on div "Activity" at bounding box center [274, 60] width 37 height 23
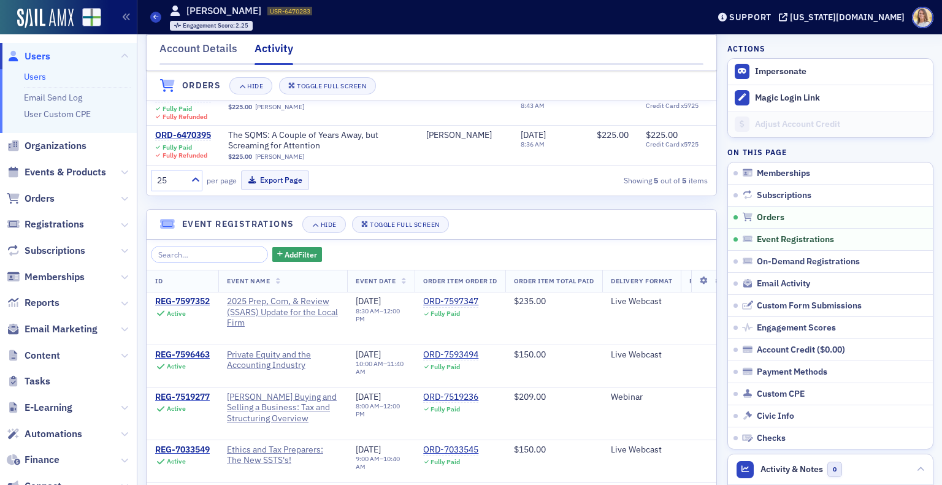
scroll to position [373, 0]
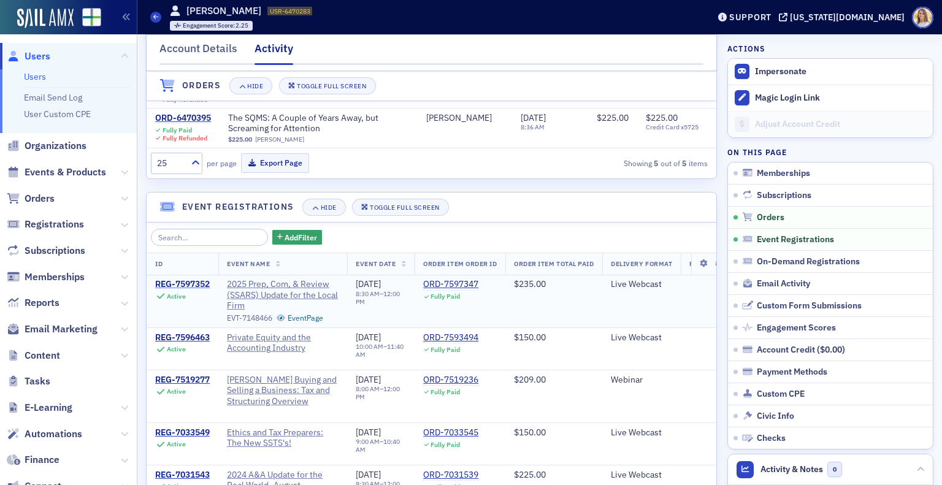
click at [201, 290] on div "REG-7597352" at bounding box center [182, 284] width 55 height 11
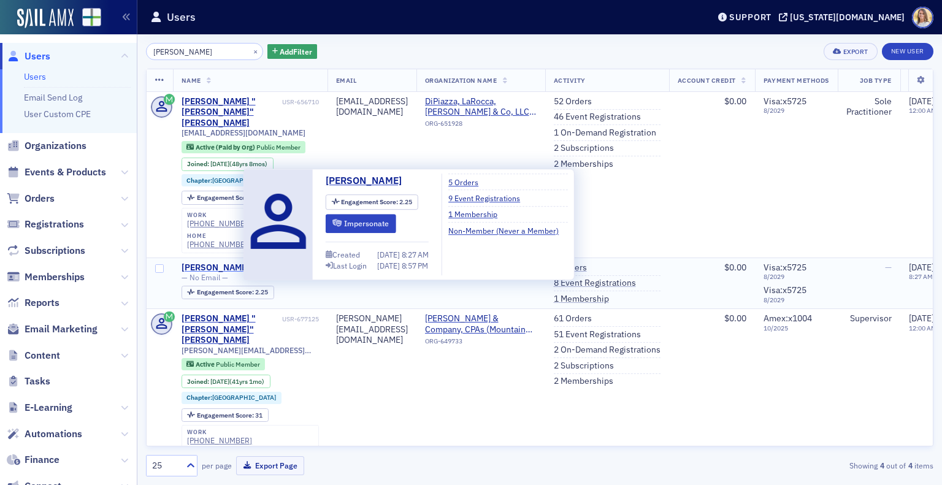
click at [226, 262] on div "[PERSON_NAME]" at bounding box center [216, 267] width 68 height 11
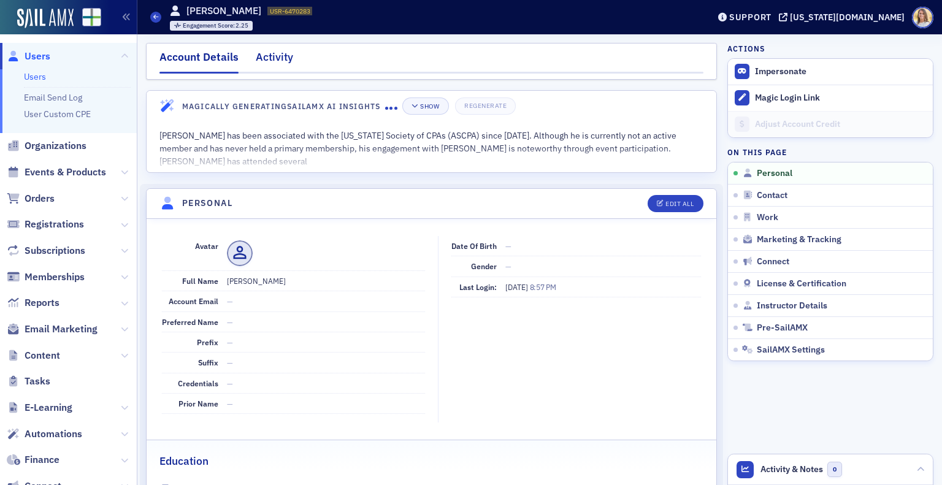
click at [272, 53] on div "Activity" at bounding box center [274, 60] width 37 height 23
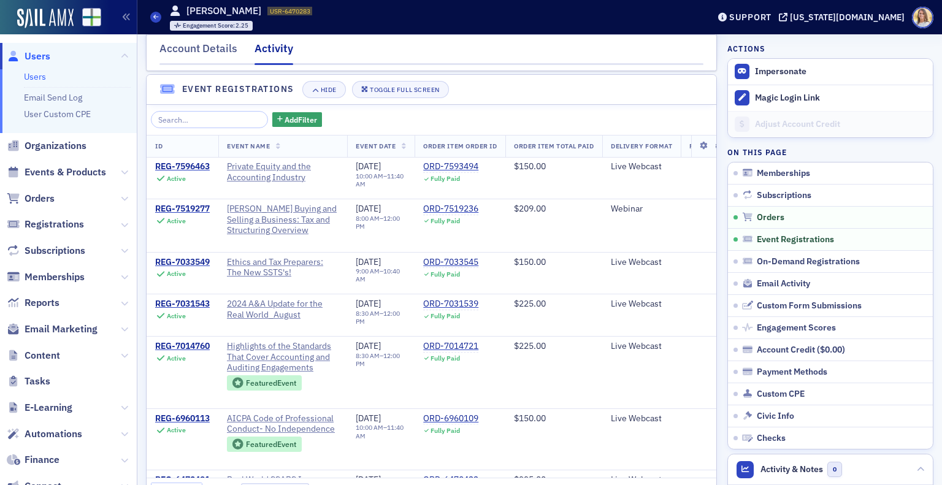
scroll to position [487, 0]
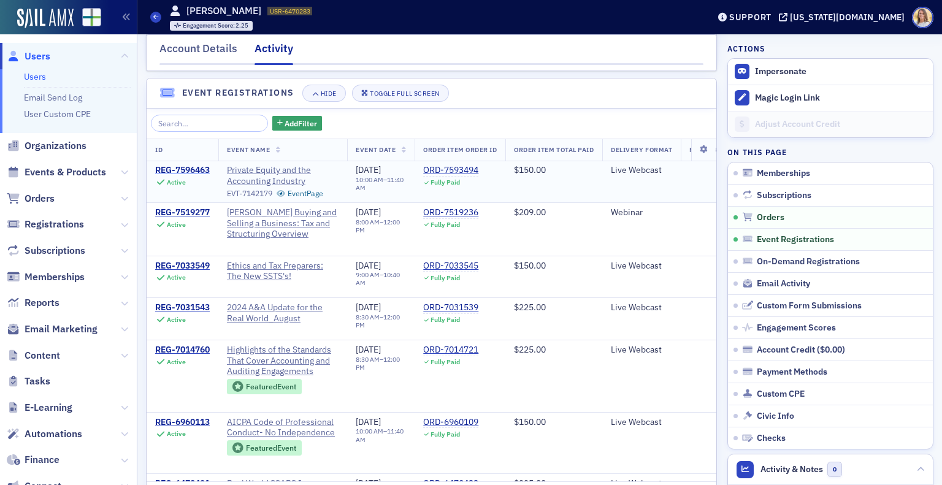
click at [191, 174] on div "REG-7596463" at bounding box center [182, 170] width 55 height 11
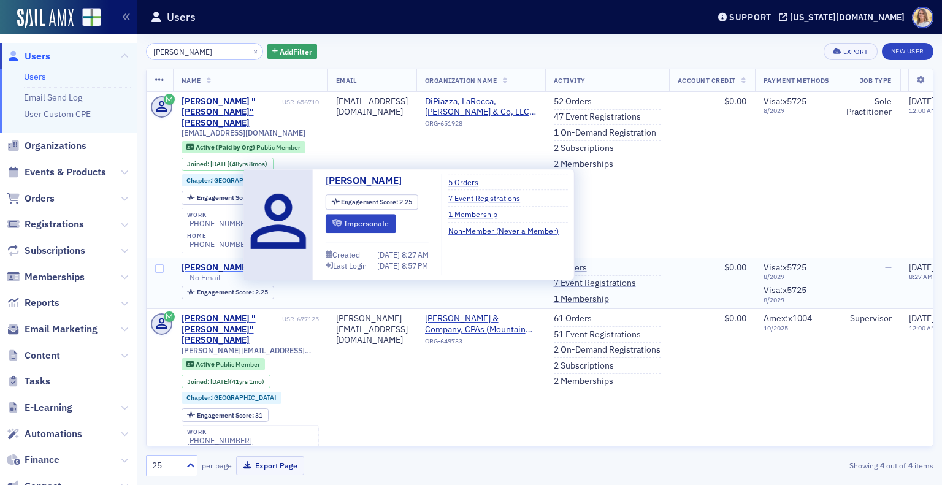
click at [217, 262] on div "[PERSON_NAME]" at bounding box center [216, 267] width 68 height 11
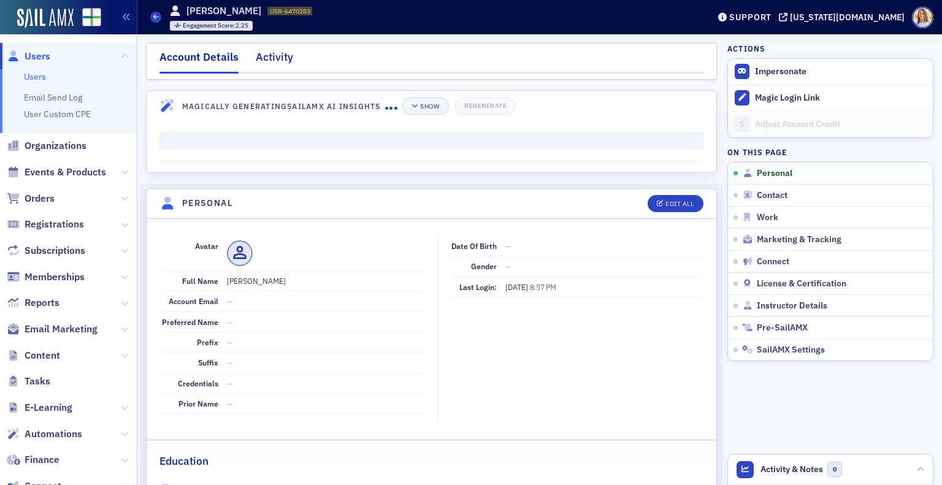
click at [276, 55] on div "Activity" at bounding box center [274, 60] width 37 height 23
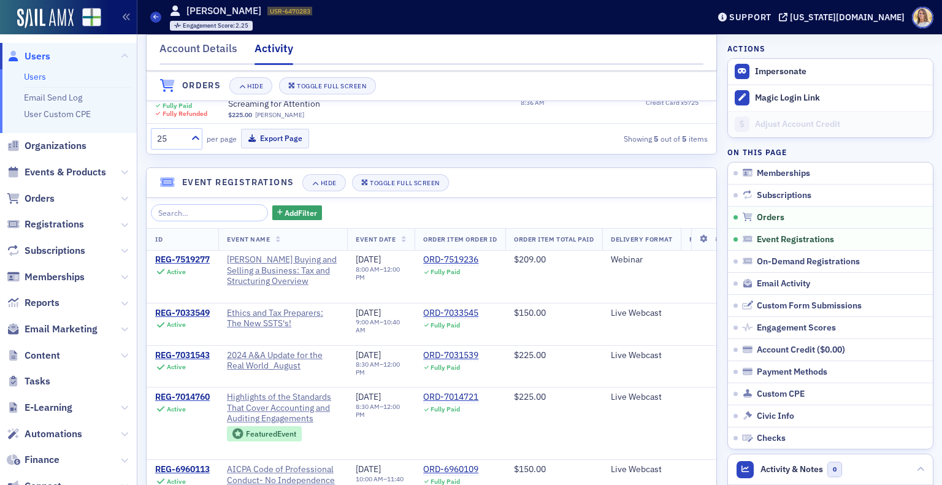
scroll to position [407, 0]
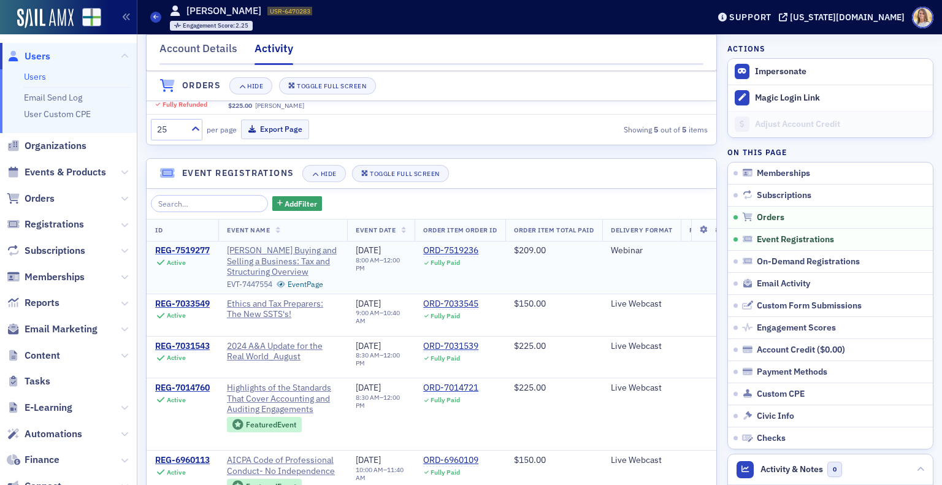
click at [200, 256] on div "REG-7519277" at bounding box center [182, 250] width 55 height 11
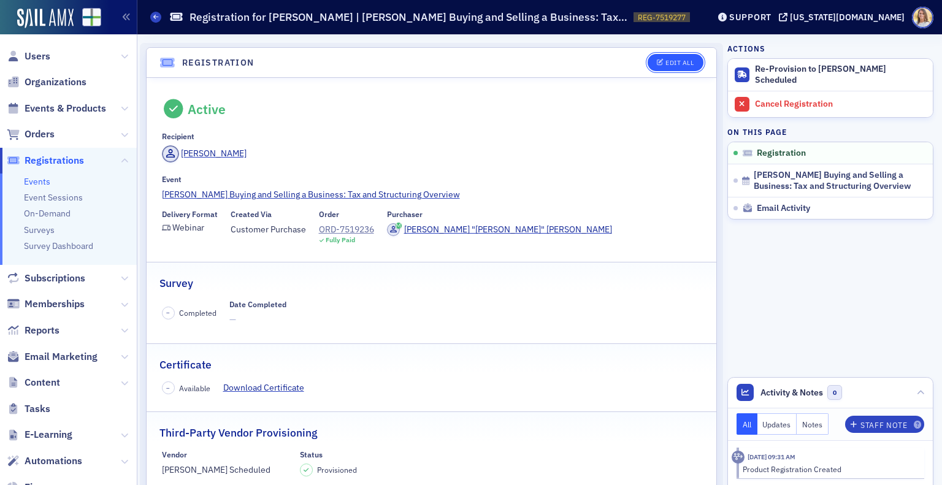
click at [665, 61] on div "Edit All" at bounding box center [679, 62] width 28 height 7
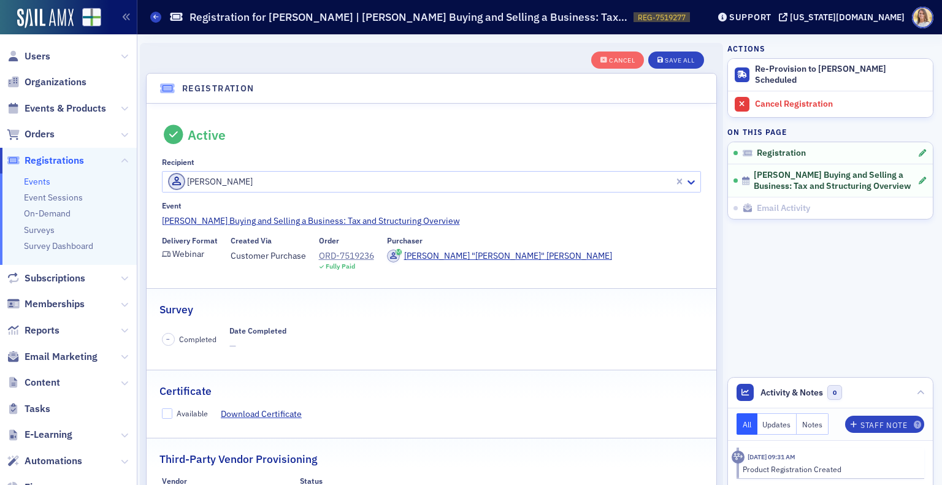
scroll to position [32, 0]
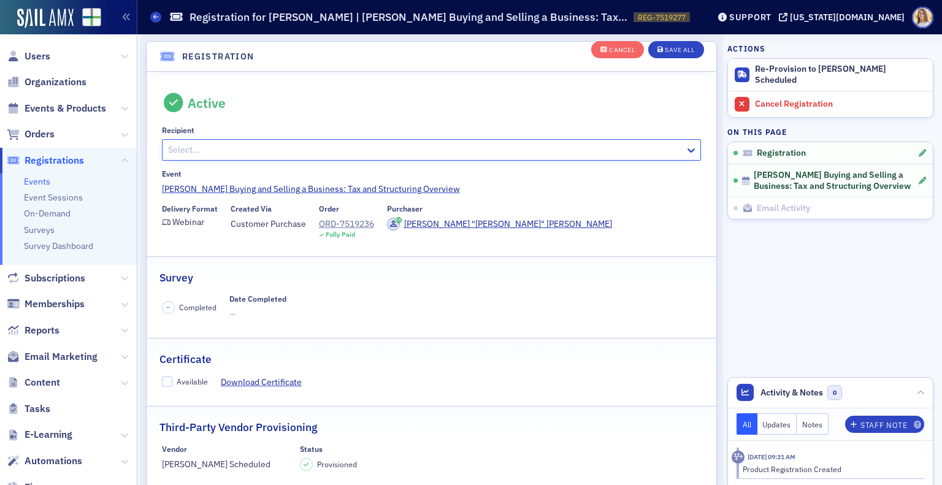
paste input "[EMAIL_ADDRESS][DOMAIN_NAME]"
type input "[EMAIL_ADDRESS][DOMAIN_NAME]"
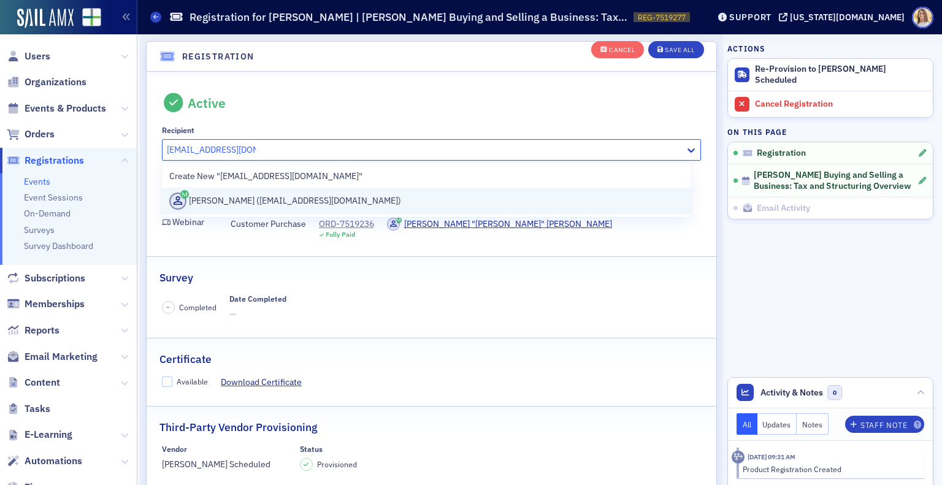
click at [468, 207] on div "[PERSON_NAME] ([EMAIL_ADDRESS][DOMAIN_NAME])" at bounding box center [426, 201] width 514 height 17
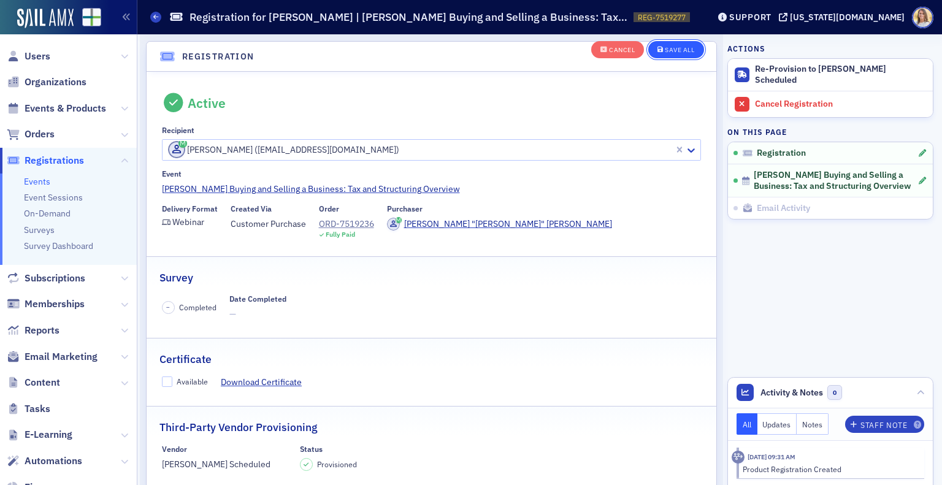
click at [672, 48] on div "Save All" at bounding box center [679, 50] width 29 height 7
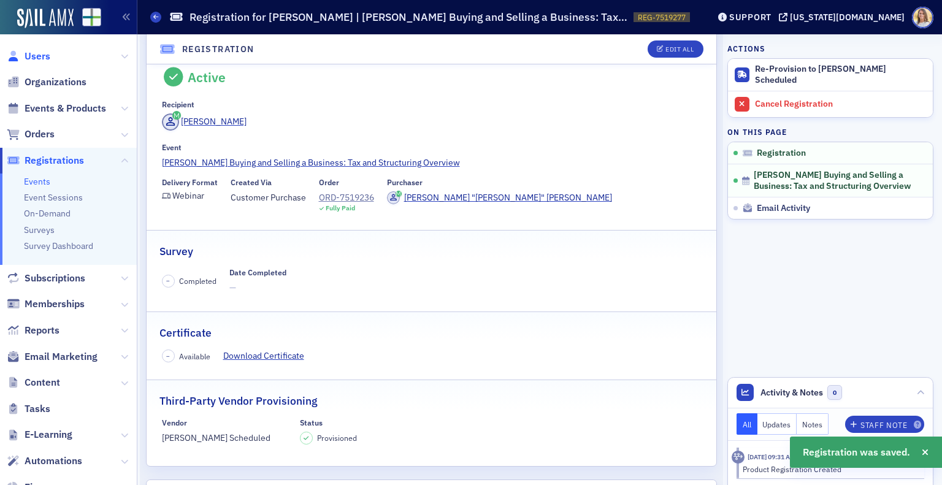
click at [49, 58] on span "Users" at bounding box center [38, 56] width 26 height 13
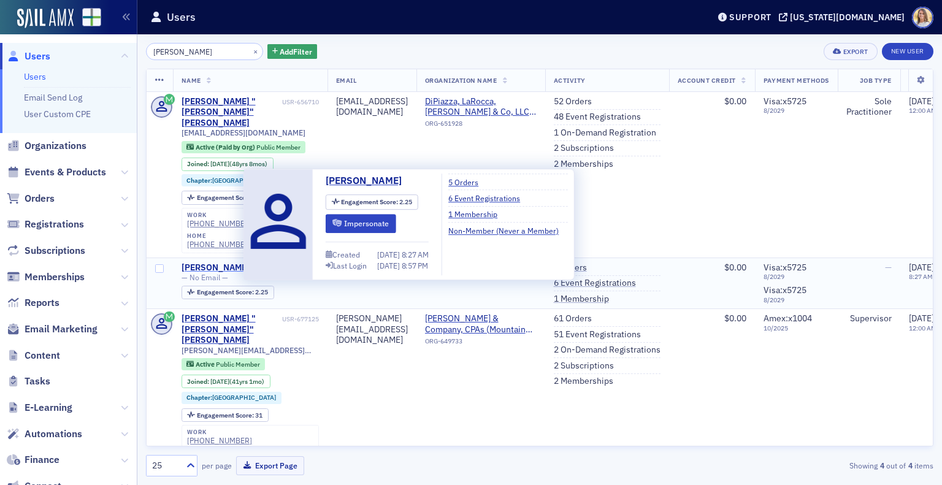
click at [203, 262] on div "[PERSON_NAME]" at bounding box center [216, 267] width 68 height 11
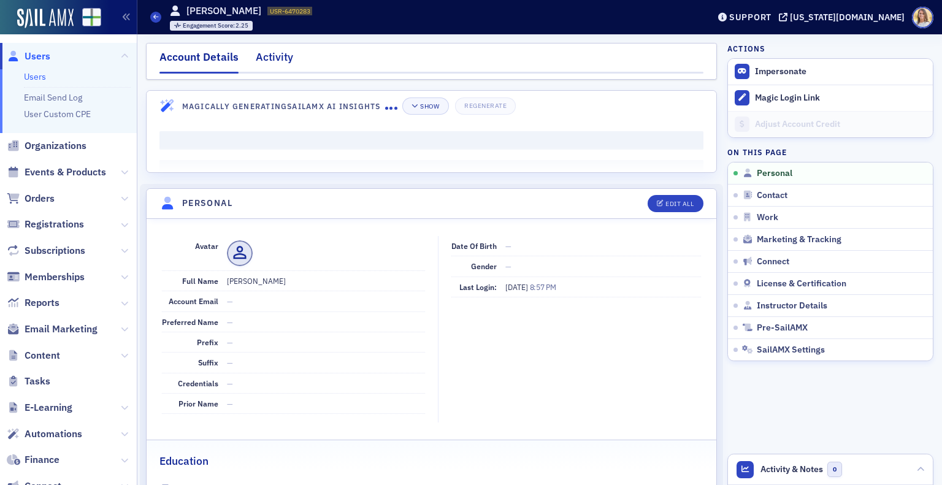
click at [273, 56] on div "Activity" at bounding box center [274, 60] width 37 height 23
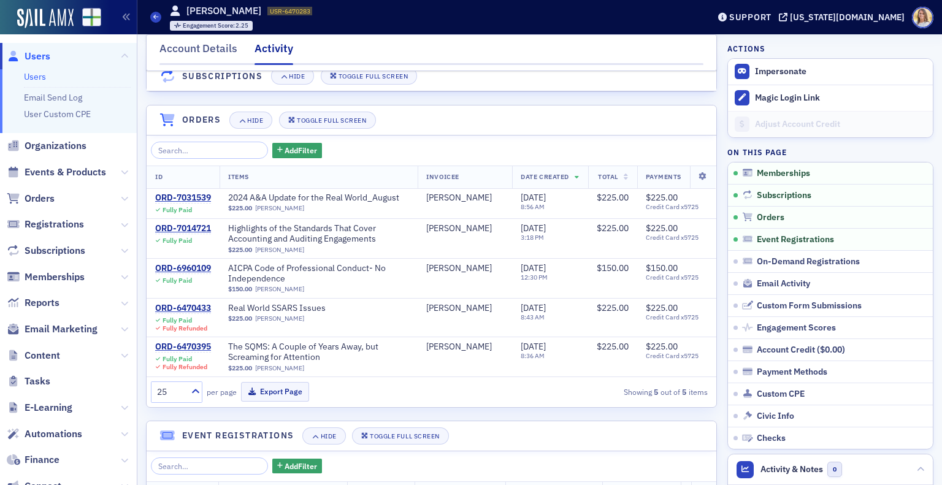
scroll to position [118, 0]
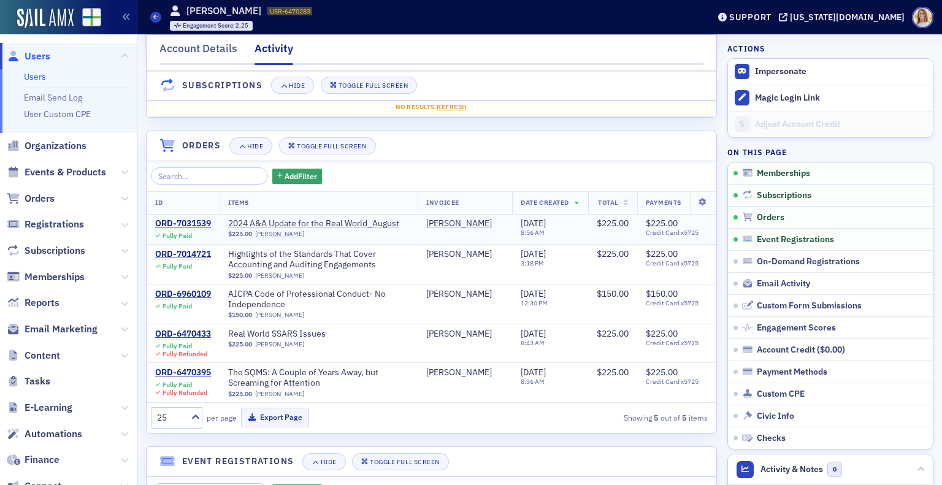
click at [188, 215] on td "ORD-7031539 Fully Paid" at bounding box center [183, 229] width 73 height 31
click at [40, 55] on span "Users" at bounding box center [38, 56] width 26 height 13
